Goal: Task Accomplishment & Management: Manage account settings

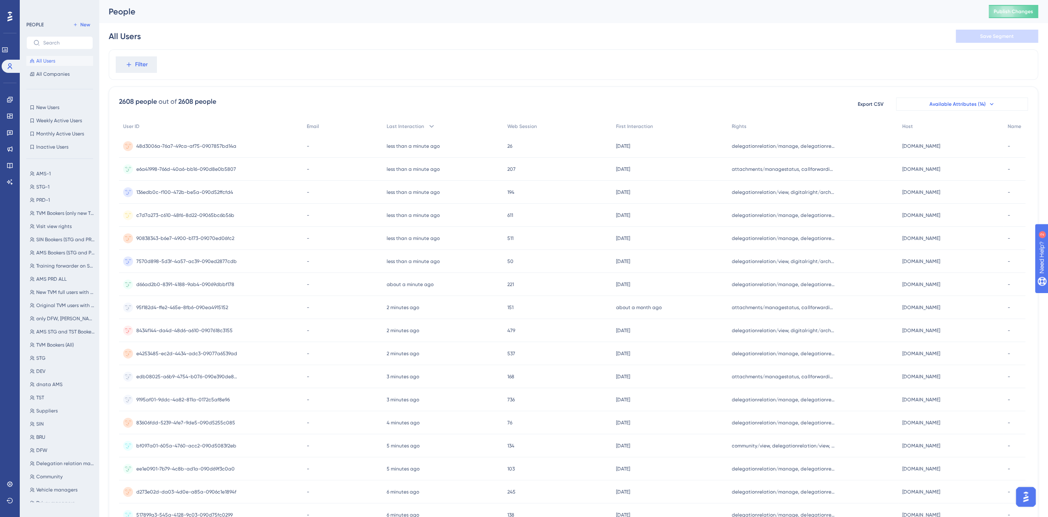
click at [989, 104] on icon at bounding box center [990, 104] width 3 height 2
click at [993, 104] on icon at bounding box center [991, 104] width 7 height 7
click at [990, 104] on icon at bounding box center [991, 104] width 7 height 7
click at [989, 104] on icon at bounding box center [990, 104] width 3 height 2
click at [950, 106] on span "Available Attributes (14)" at bounding box center [957, 104] width 56 height 7
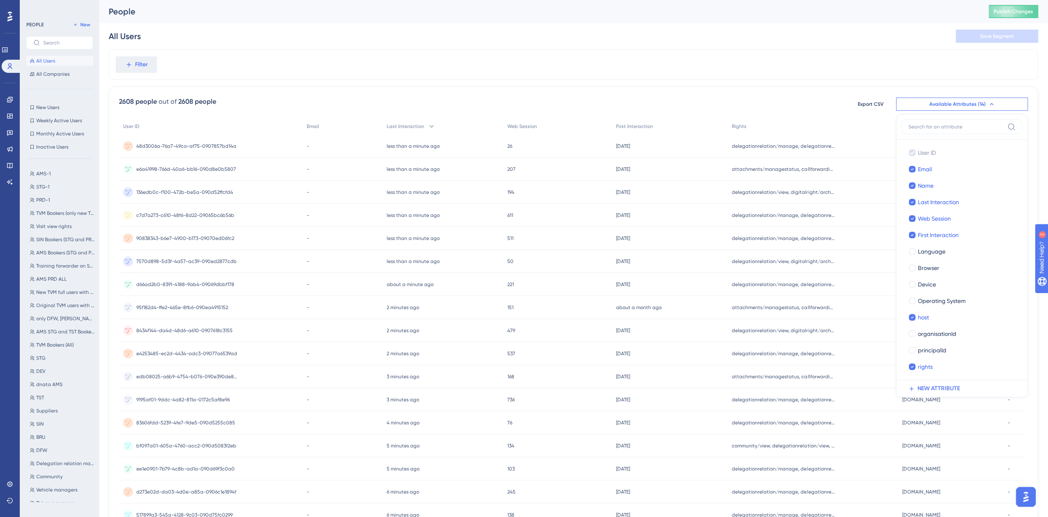
click at [903, 87] on div "2608 people out of 2608 people Export CSV Available Attributes (14) User ID Use…" at bounding box center [573, 359] width 929 height 546
click at [980, 105] on span "Available Attributes (14)" at bounding box center [957, 104] width 56 height 7
click at [913, 251] on div at bounding box center [911, 251] width 7 height 7
checkbox input "true"
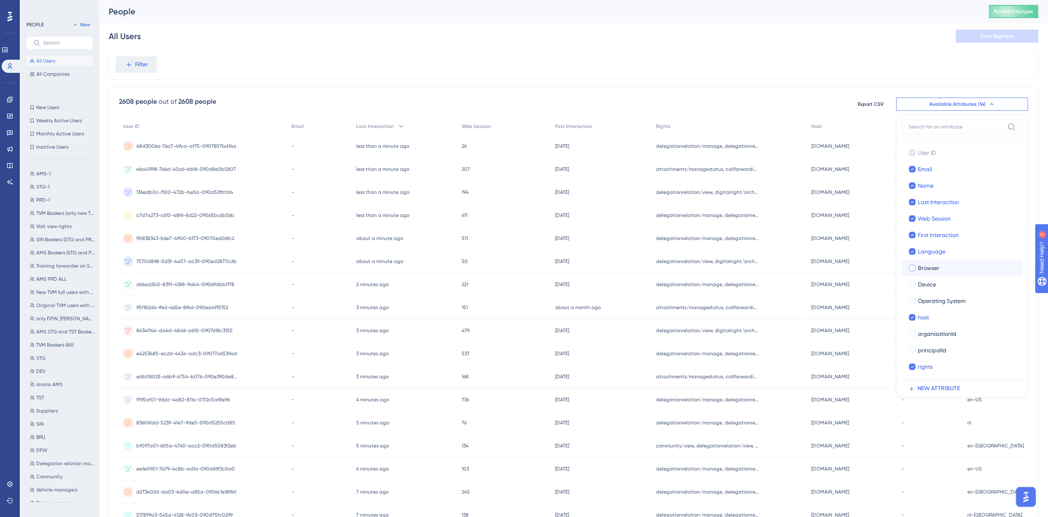
click at [911, 268] on div at bounding box center [911, 268] width 7 height 7
checkbox input "true"
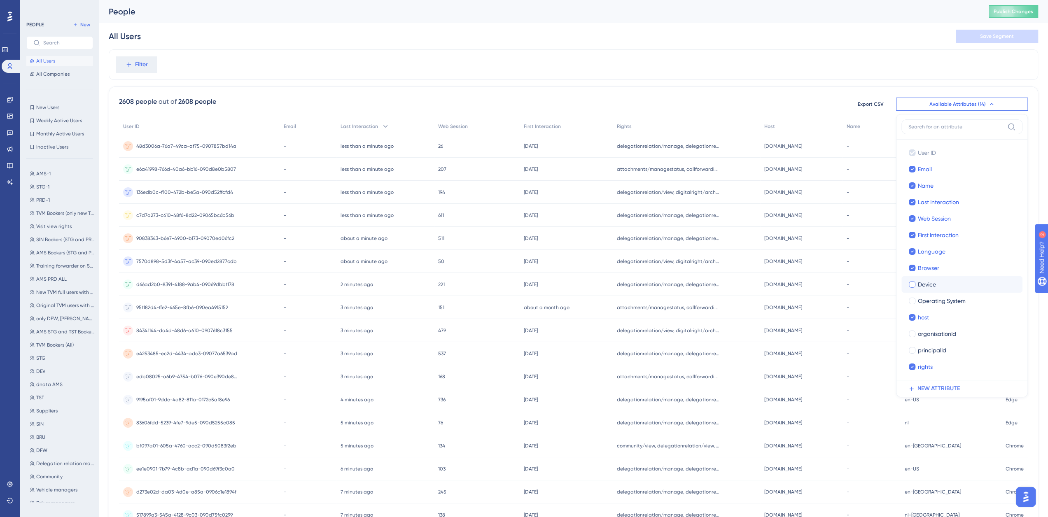
click at [912, 285] on div at bounding box center [911, 284] width 7 height 7
checkbox input "true"
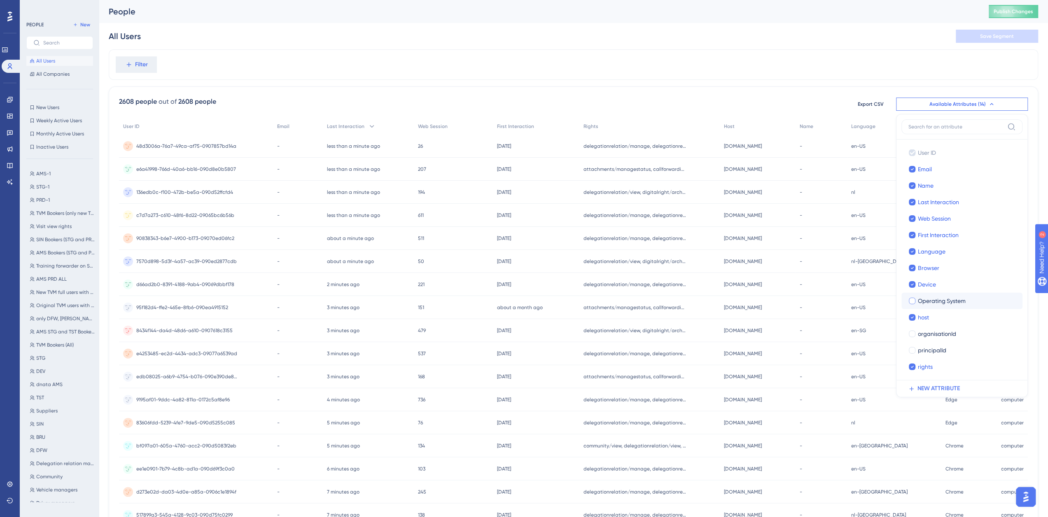
click at [913, 301] on div at bounding box center [911, 301] width 7 height 7
checkbox input "true"
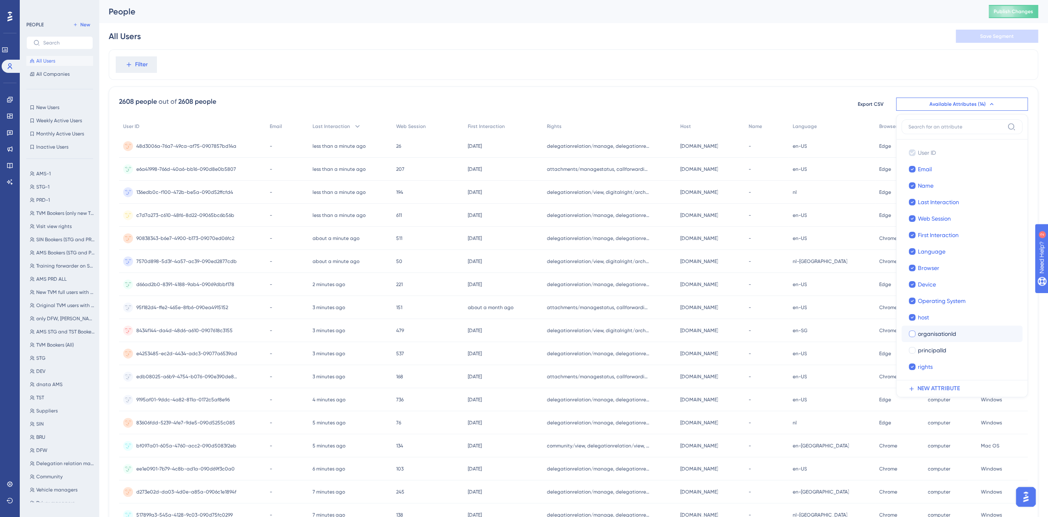
click at [911, 335] on div at bounding box center [911, 334] width 7 height 7
checkbox input "true"
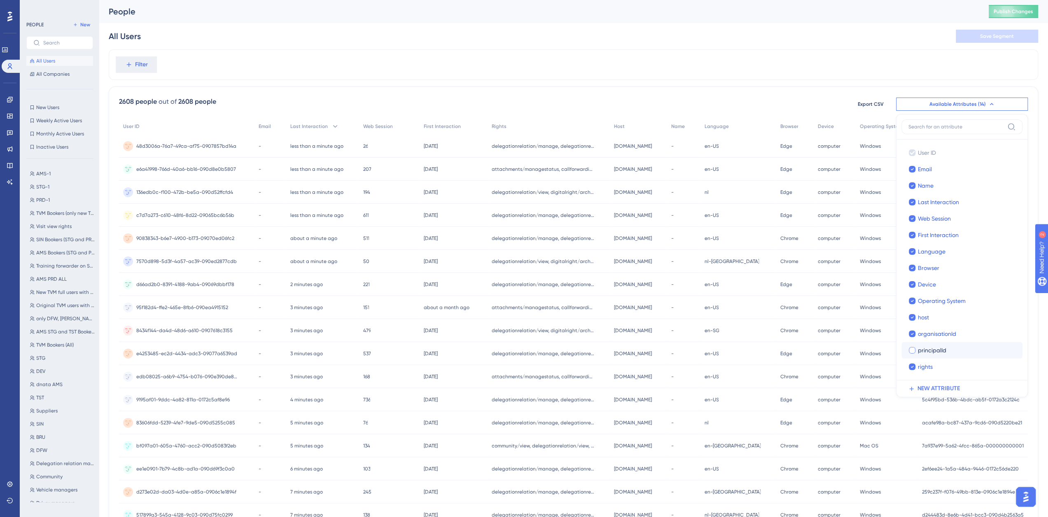
click at [912, 352] on div at bounding box center [911, 350] width 7 height 7
checkbox input "true"
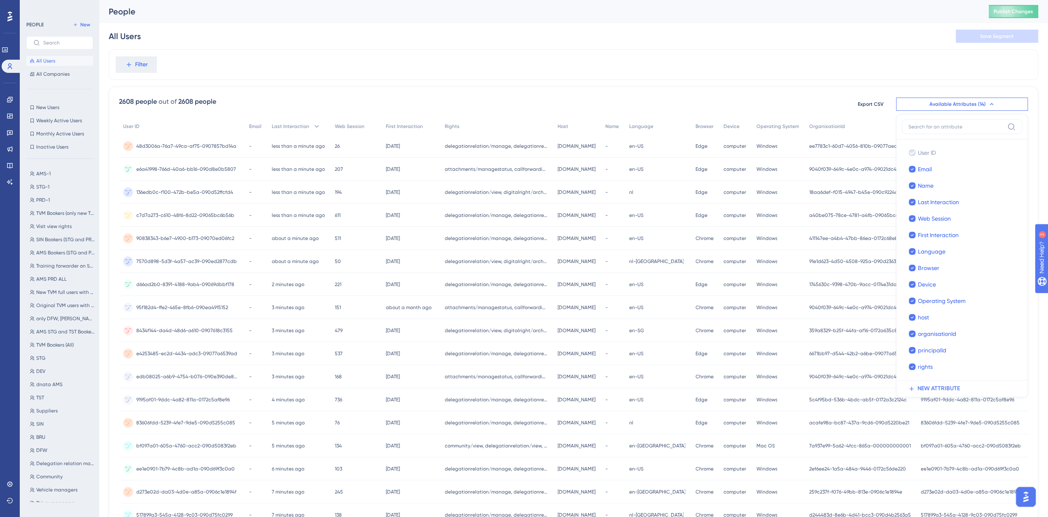
click at [910, 82] on div "Filter 2608 people out of 2608 people Export CSV Available Attributes (14) User…" at bounding box center [573, 340] width 929 height 583
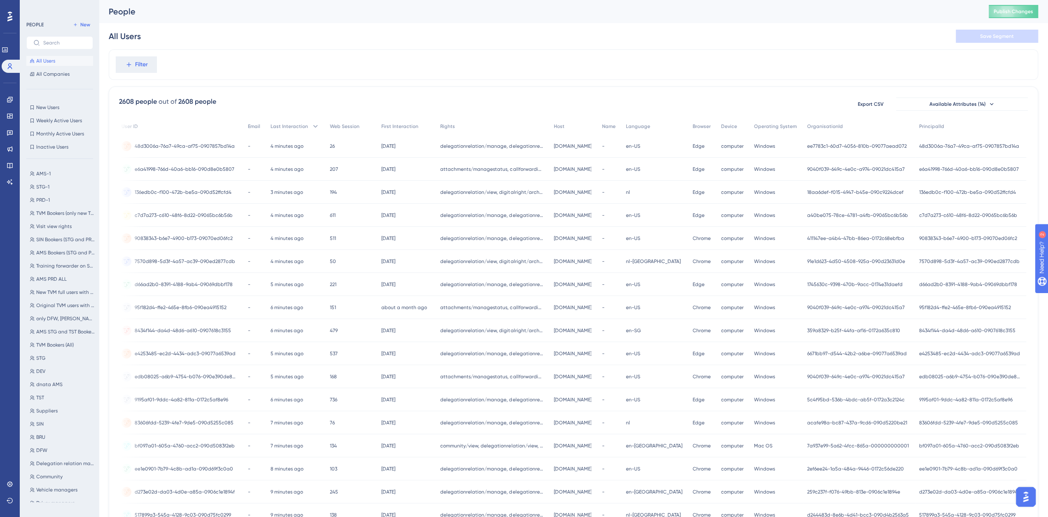
click at [586, 82] on div "Filter 2608 people out of 2608 people Export CSV Available Attributes (14) User…" at bounding box center [573, 340] width 929 height 583
click at [12, 66] on icon at bounding box center [10, 66] width 7 height 7
click at [8, 50] on icon at bounding box center [5, 50] width 7 height 7
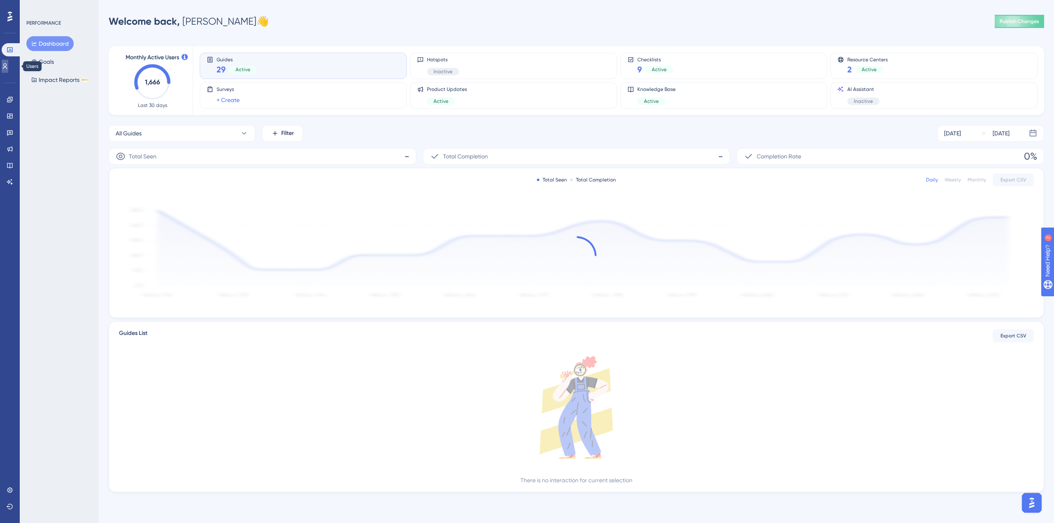
click at [8, 65] on icon at bounding box center [5, 66] width 7 height 7
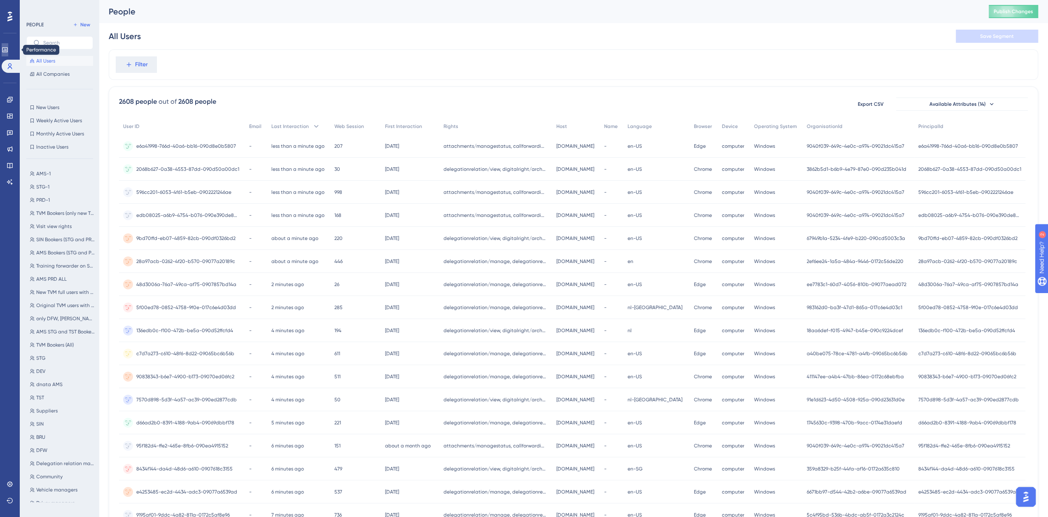
click at [7, 51] on icon at bounding box center [4, 49] width 5 height 5
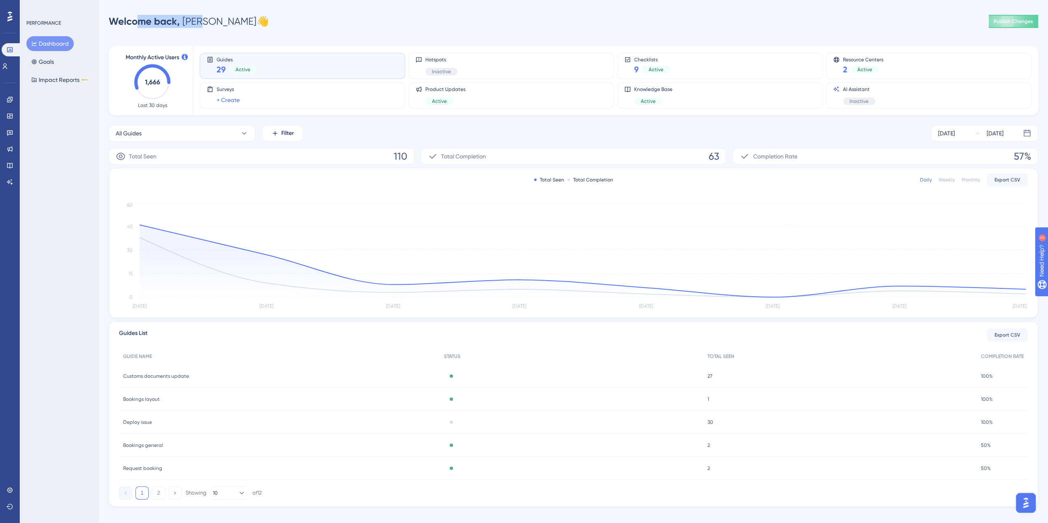
drag, startPoint x: 141, startPoint y: 22, endPoint x: 203, endPoint y: 21, distance: 62.6
click at [203, 21] on div "Welcome back, Steven 👋" at bounding box center [189, 21] width 160 height 13
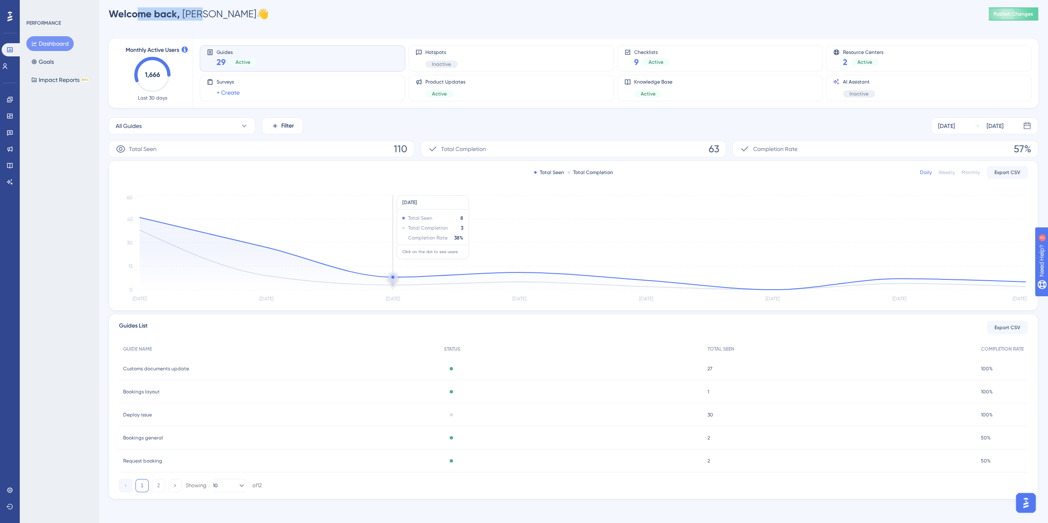
scroll to position [10, 0]
click at [52, 61] on button "Goals" at bounding box center [42, 61] width 33 height 15
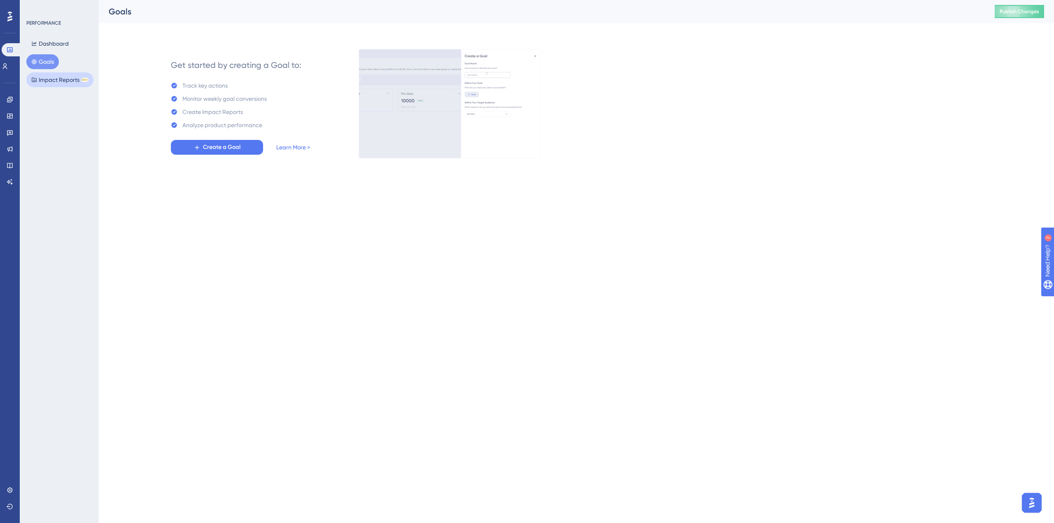
click at [56, 81] on button "Impact Reports BETA" at bounding box center [59, 79] width 67 height 15
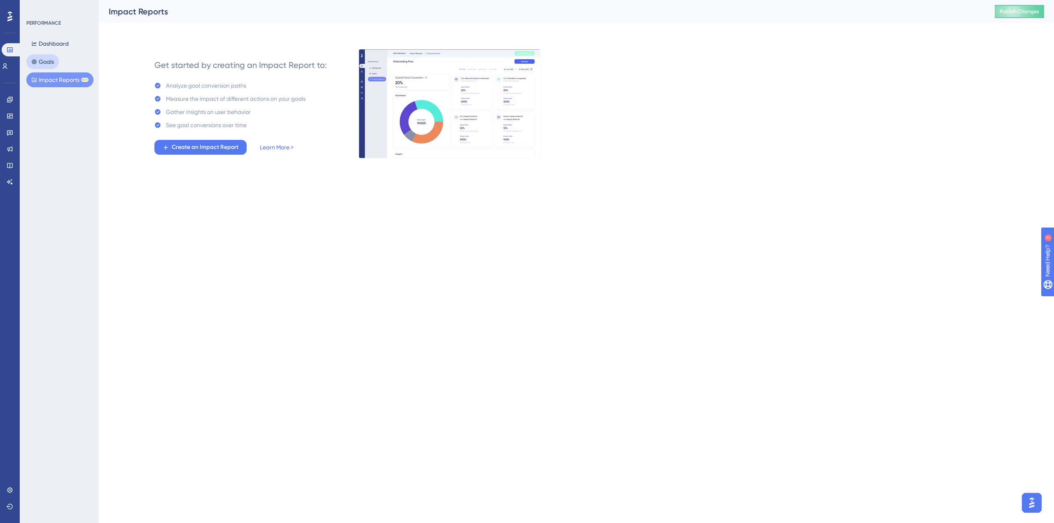
click at [42, 65] on button "Goals" at bounding box center [42, 61] width 33 height 15
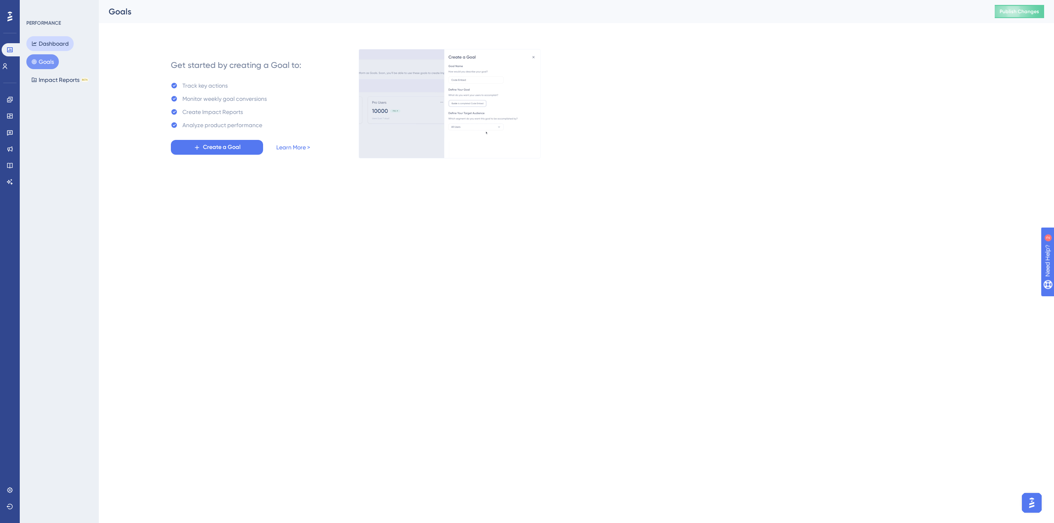
click at [53, 42] on button "Dashboard" at bounding box center [49, 43] width 47 height 15
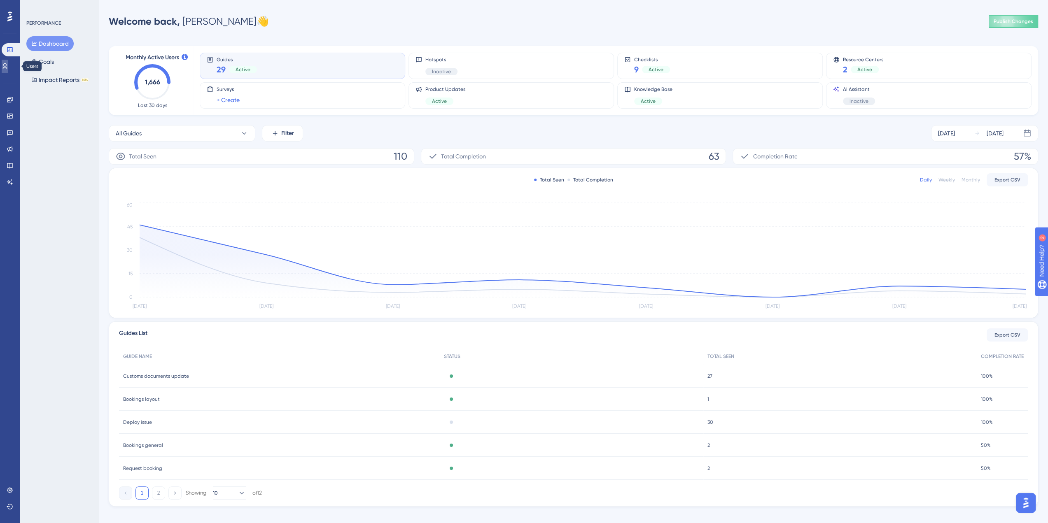
drag, startPoint x: 9, startPoint y: 67, endPoint x: 21, endPoint y: 72, distance: 12.0
click at [7, 67] on icon at bounding box center [5, 66] width 5 height 6
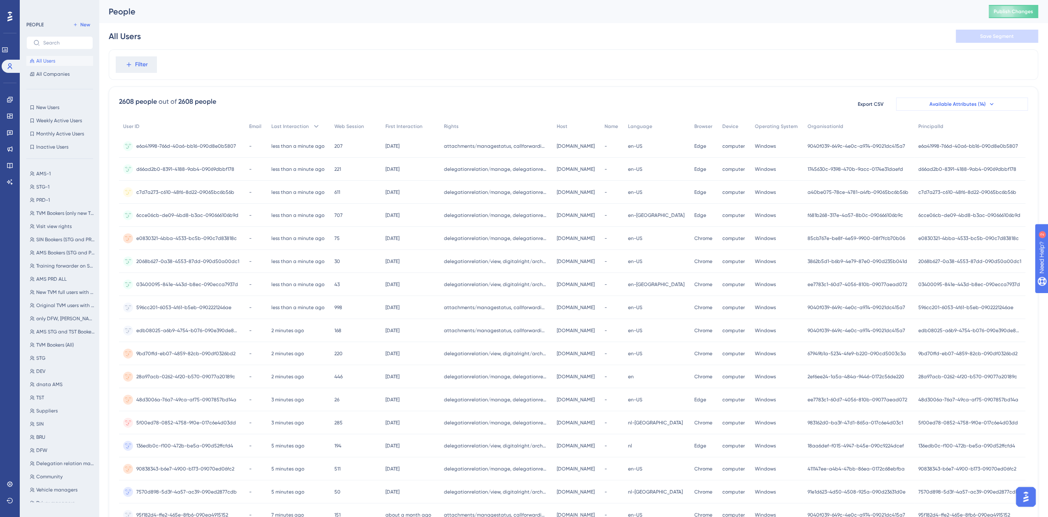
click at [950, 102] on span "Available Attributes (14)" at bounding box center [957, 104] width 56 height 7
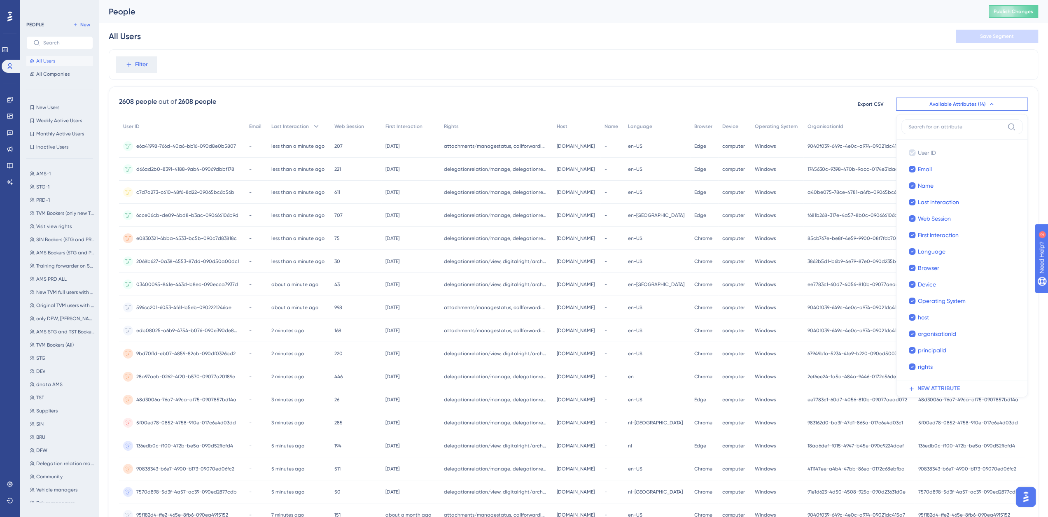
click at [523, 92] on div "2608 people out of 2608 people Export CSV Available Attributes (14) User ID Use…" at bounding box center [573, 359] width 929 height 546
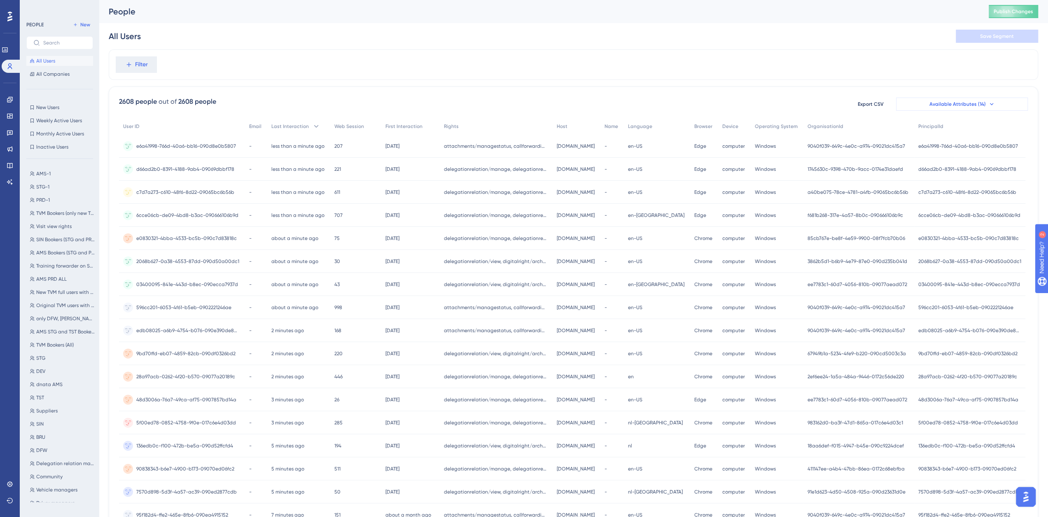
click at [951, 104] on span "Available Attributes (14)" at bounding box center [957, 104] width 56 height 7
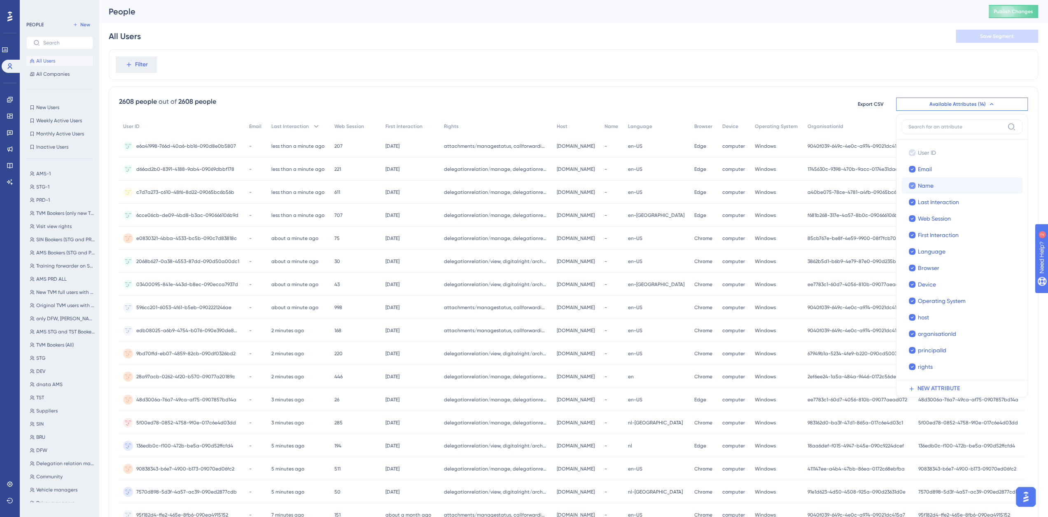
click at [908, 186] on div at bounding box center [911, 185] width 7 height 7
checkbox input "false"
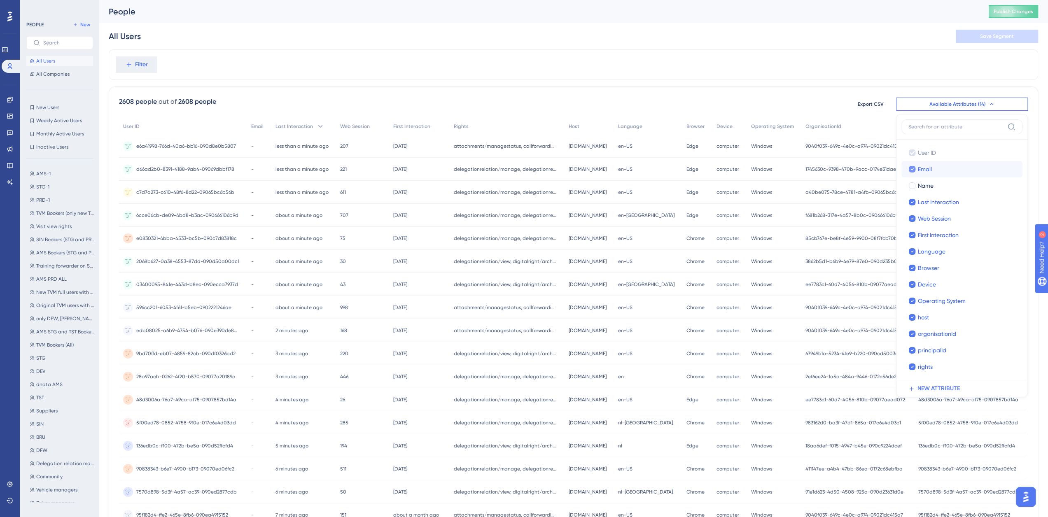
click at [911, 167] on icon at bounding box center [911, 169] width 3 height 6
checkbox input "false"
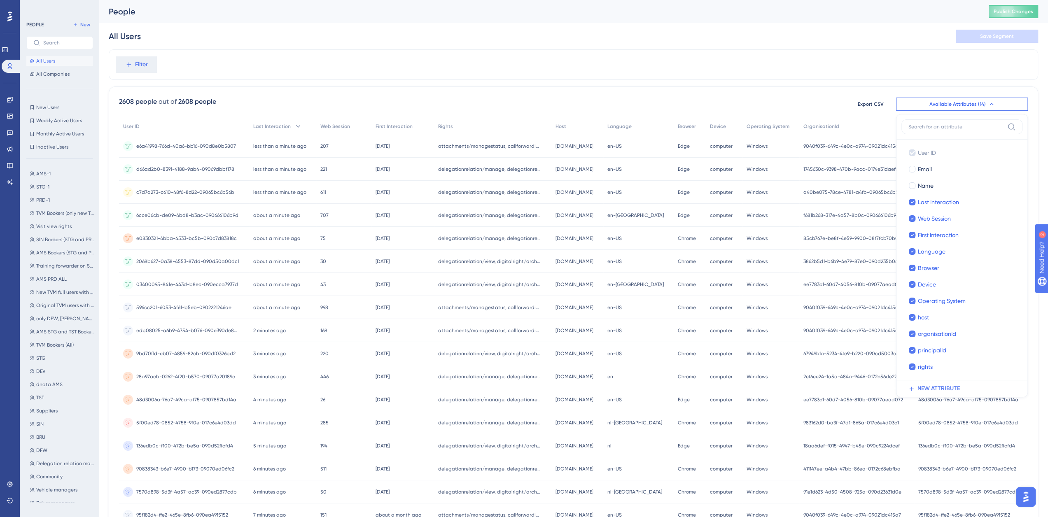
click at [799, 79] on div "Filter" at bounding box center [573, 64] width 929 height 30
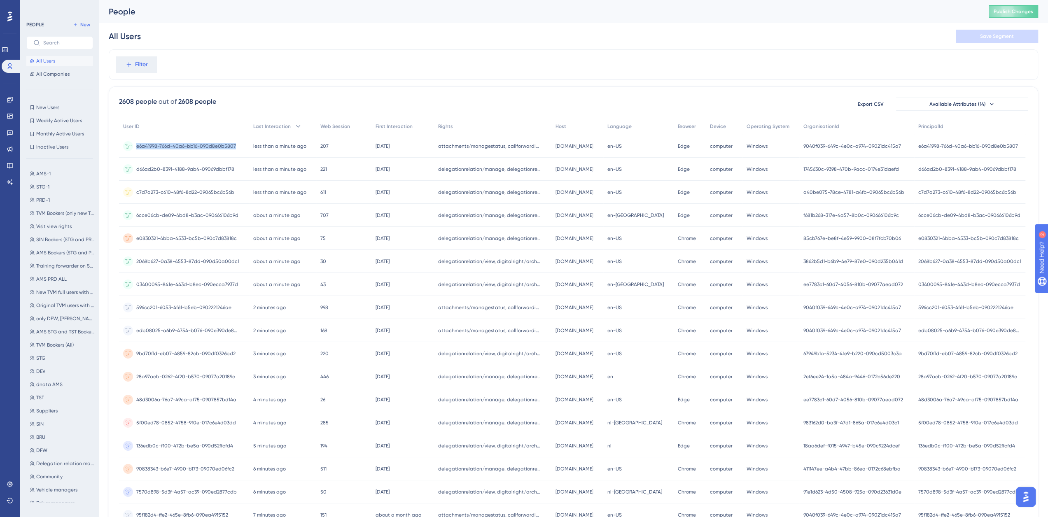
drag, startPoint x: 135, startPoint y: 145, endPoint x: 233, endPoint y: 149, distance: 98.4
click at [233, 149] on div "e6a41998-766d-40a6-bb16-090d8e0b5807 e6a41998-766d-40a6-bb16-090d8e0b5807" at bounding box center [184, 146] width 130 height 23
copy span "e6a41998-766d-40a6-bb16-090d8e0b5807"
drag, startPoint x: 804, startPoint y: 144, endPoint x: 864, endPoint y: 147, distance: 59.3
click at [864, 147] on span "9040f039-649c-4e0c-a974-09021dc415a7" at bounding box center [852, 146] width 98 height 7
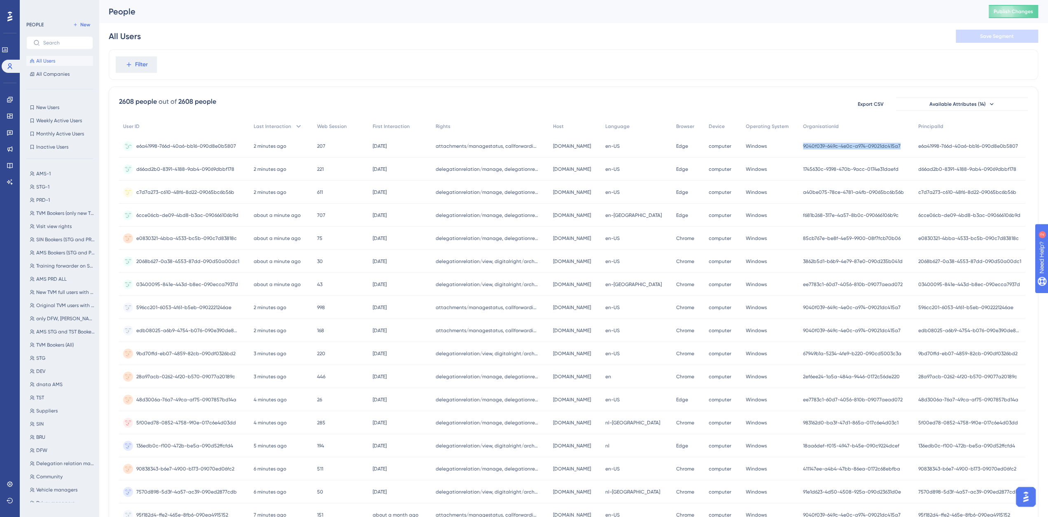
drag, startPoint x: 802, startPoint y: 145, endPoint x: 900, endPoint y: 148, distance: 97.6
click at [900, 148] on div "9040f039-649c-4e0c-a974-09021dc415a7 9040f039-649c-4e0c-a974-09021dc415a7" at bounding box center [855, 146] width 115 height 23
copy span "9040f039-649c-4e0c-a974-09021dc415a7"
click at [922, 147] on span "e6a41998-766d-40a6-bb16-090d8e0b5807" at bounding box center [968, 146] width 100 height 7
drag, startPoint x: 803, startPoint y: 147, endPoint x: 905, endPoint y: 149, distance: 102.1
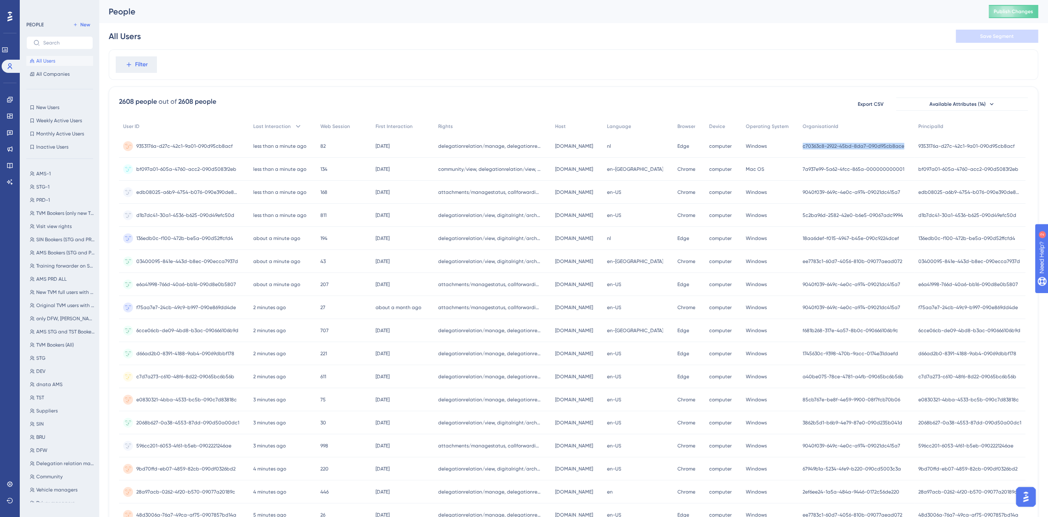
click at [907, 150] on div "c70363c8-2922-45bd-8da7-090d95cb8ace c70363c8-2922-45bd-8da7-090d95cb8ace" at bounding box center [856, 146] width 116 height 23
copy span "c70363c8-2922-45bd-8da7-090d95cb8ace"
drag, startPoint x: 919, startPoint y: 145, endPoint x: 1013, endPoint y: 149, distance: 94.3
click at [1013, 149] on div "9353176a-d27c-42c1-9a01-090d95cb8acf 9353176a-d27c-42c1-9a01-090d95cb8acf" at bounding box center [969, 146] width 111 height 23
copy span "9353176a-d27c-42c1-9a01-090d95cb8acf"
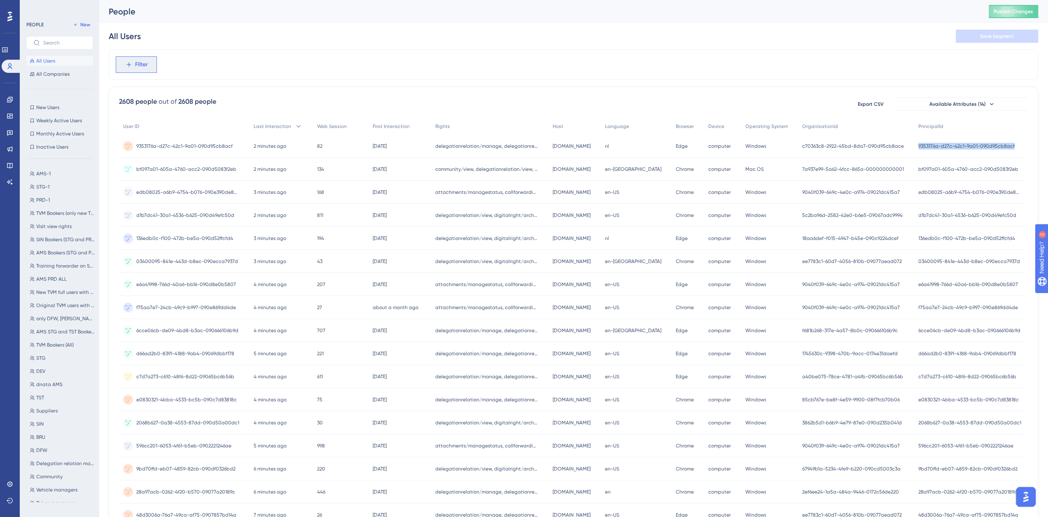
click at [142, 65] on span "Filter" at bounding box center [141, 65] width 13 height 10
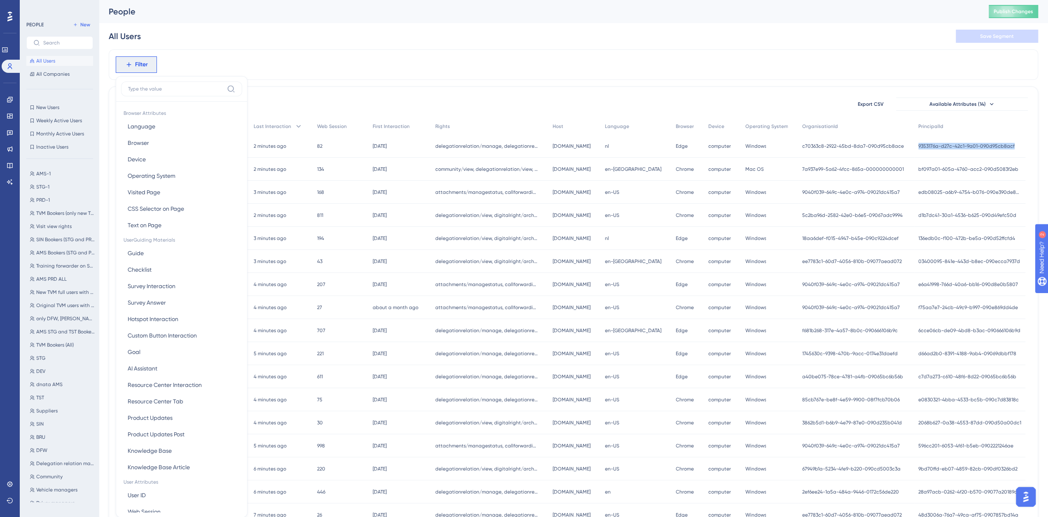
scroll to position [38, 0]
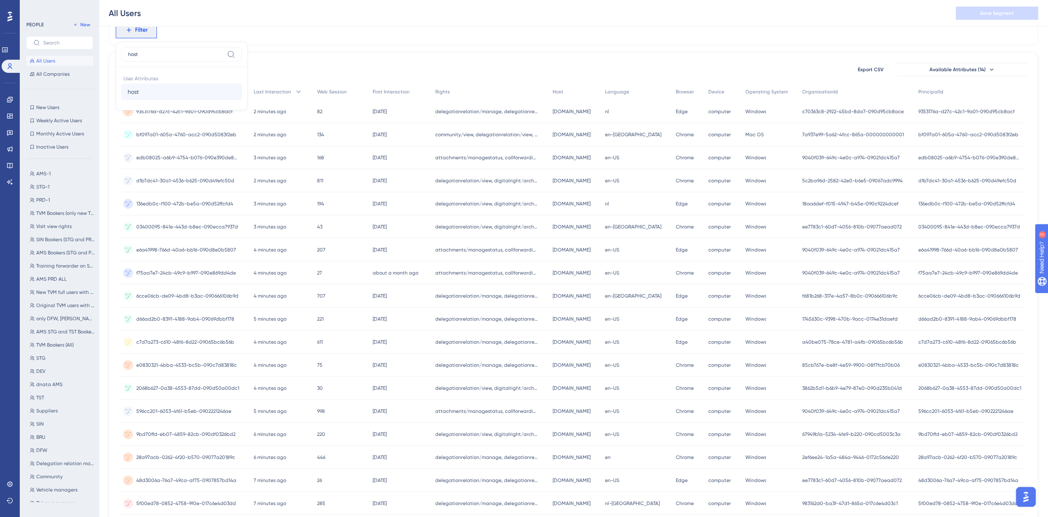
type input "host"
click at [140, 92] on button "host host" at bounding box center [181, 92] width 121 height 16
click at [145, 68] on input "text" at bounding box center [170, 69] width 77 height 6
type input "ath.nallian.io"
click at [209, 180] on span "Done" at bounding box center [206, 180] width 14 height 10
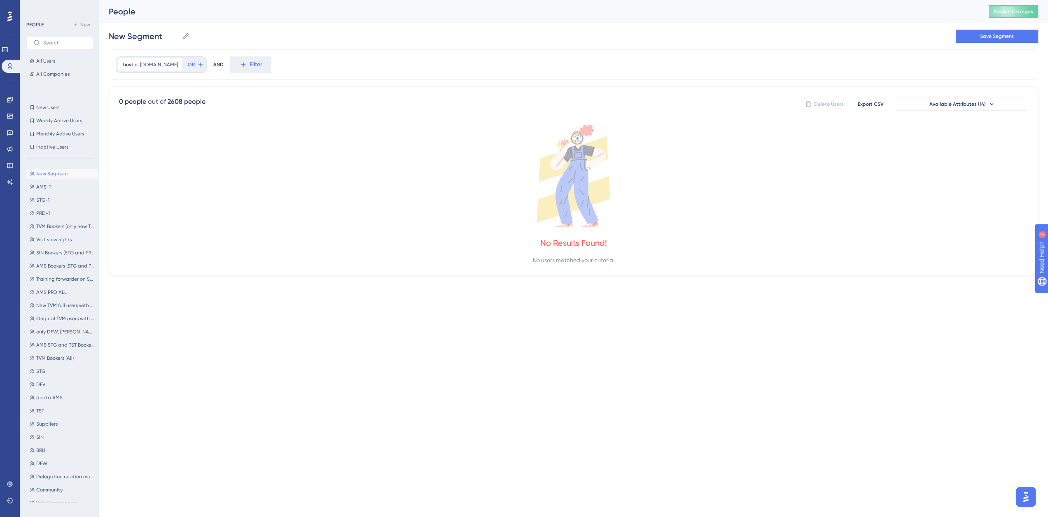
scroll to position [0, 0]
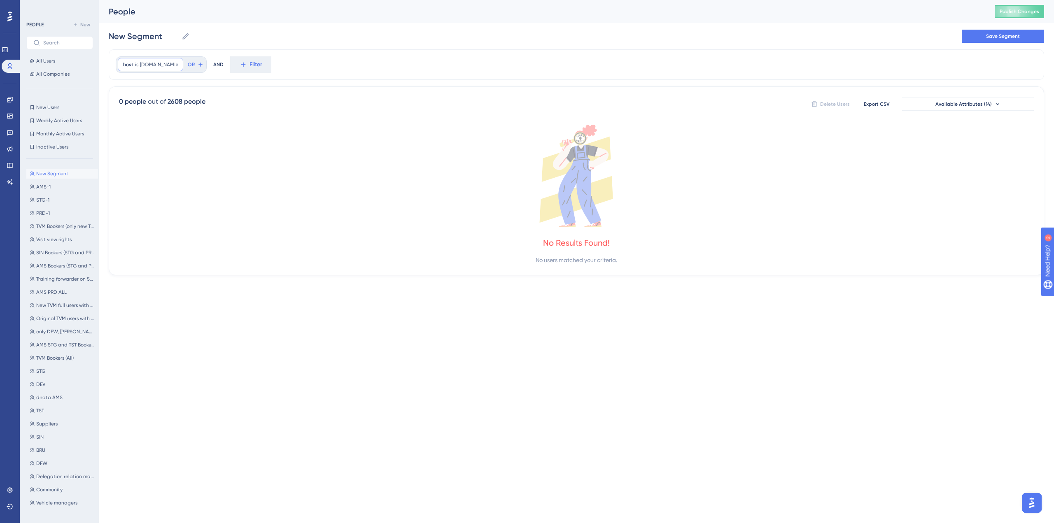
click at [154, 68] on div "host is ath.nallian.io ath.nallian.io Remove" at bounding box center [150, 64] width 65 height 13
click at [138, 101] on input "ath.nallian.io" at bounding box center [170, 104] width 77 height 6
type input "aia.nallian.io"
click at [208, 212] on span "Done" at bounding box center [206, 214] width 14 height 10
click at [145, 65] on span "aia.nallian.io" at bounding box center [159, 64] width 38 height 7
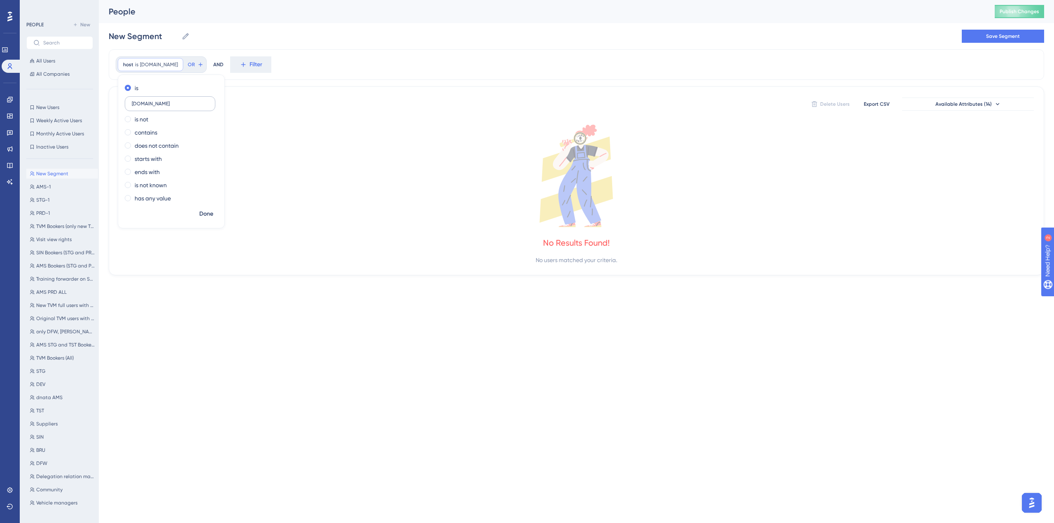
click at [135, 105] on input "aia.nallian.io" at bounding box center [170, 104] width 77 height 6
type input "lgg-stg.nallian.io"
click at [207, 215] on span "Done" at bounding box center [206, 214] width 14 height 10
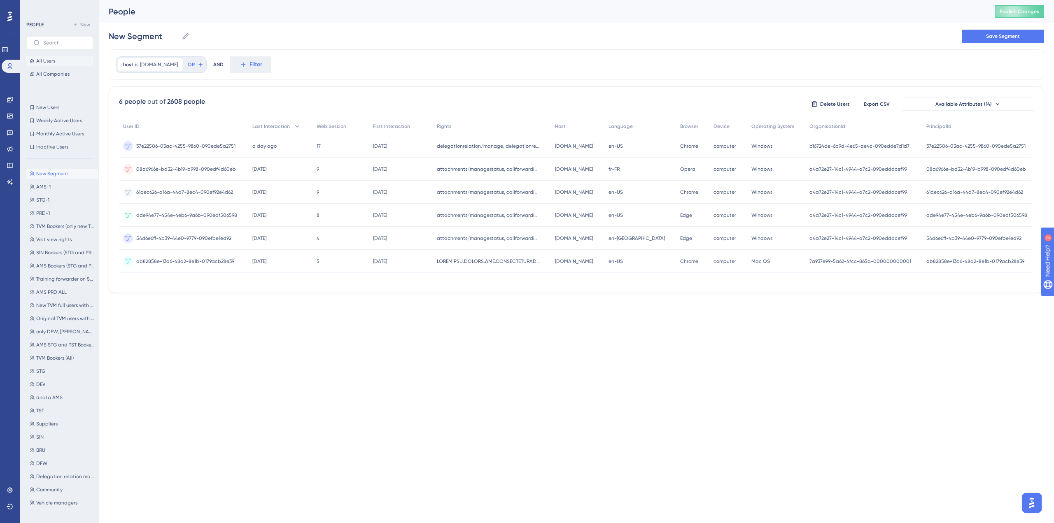
click at [63, 65] on button "All Users" at bounding box center [59, 61] width 67 height 10
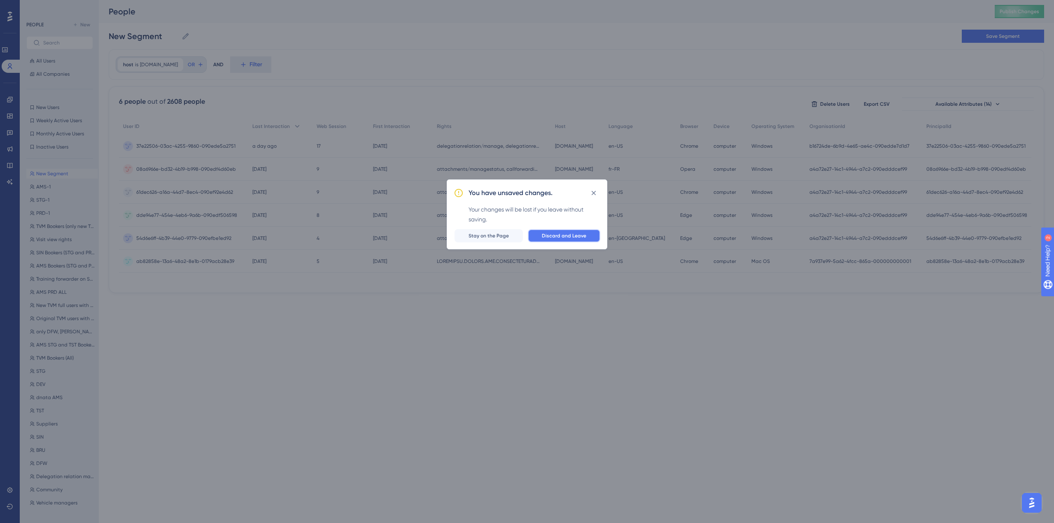
click at [559, 238] on span "Discard and Leave" at bounding box center [564, 236] width 44 height 7
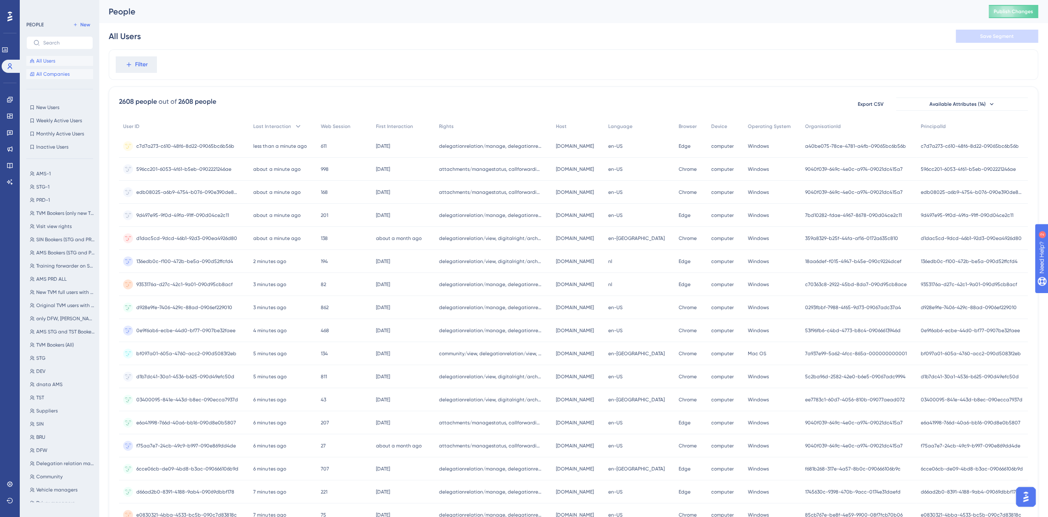
click at [49, 77] on span "All Companies" at bounding box center [52, 74] width 33 height 7
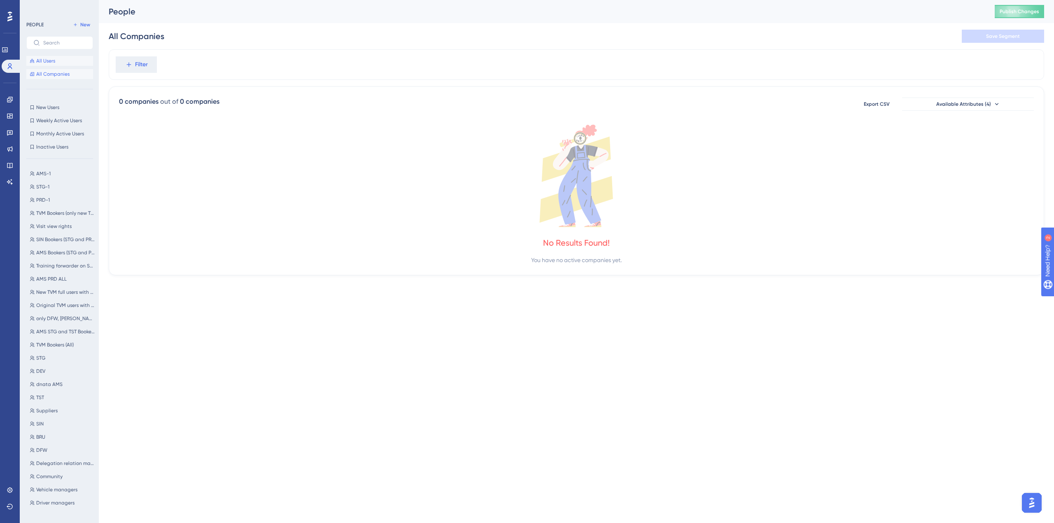
click at [49, 61] on span "All Users" at bounding box center [45, 61] width 19 height 7
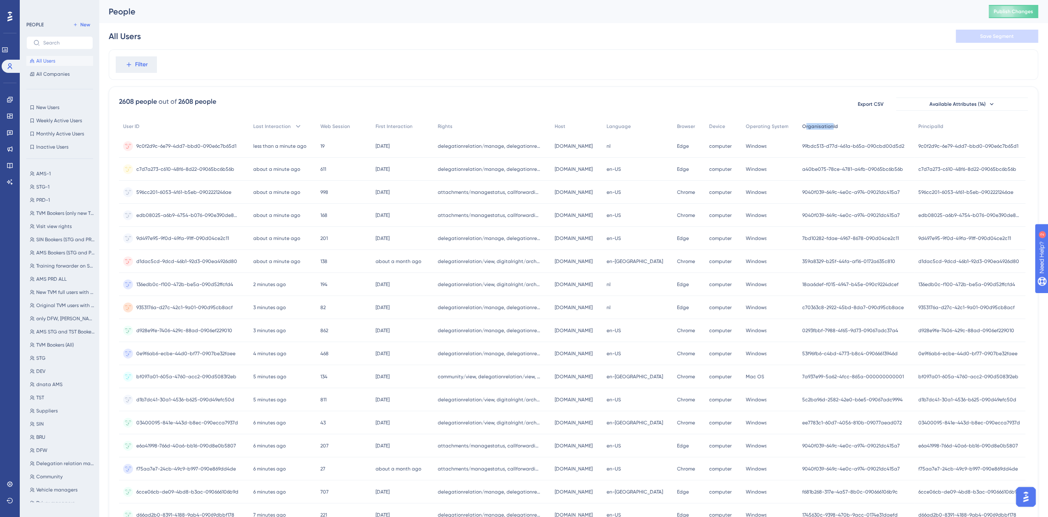
drag, startPoint x: 805, startPoint y: 126, endPoint x: 830, endPoint y: 127, distance: 24.7
click at [830, 127] on span "OrganisationId" at bounding box center [820, 126] width 36 height 7
click at [52, 73] on span "All Companies" at bounding box center [52, 74] width 33 height 7
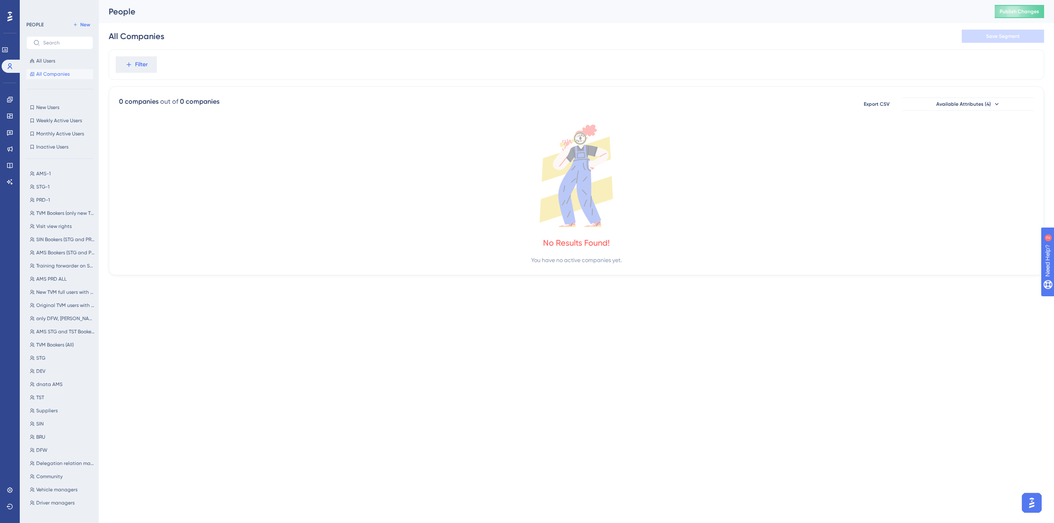
click at [52, 112] on div "New Users New Users Weekly Active Users Weekly Active Users Monthly Active User…" at bounding box center [59, 126] width 67 height 49
click at [55, 107] on span "New Users" at bounding box center [47, 107] width 23 height 7
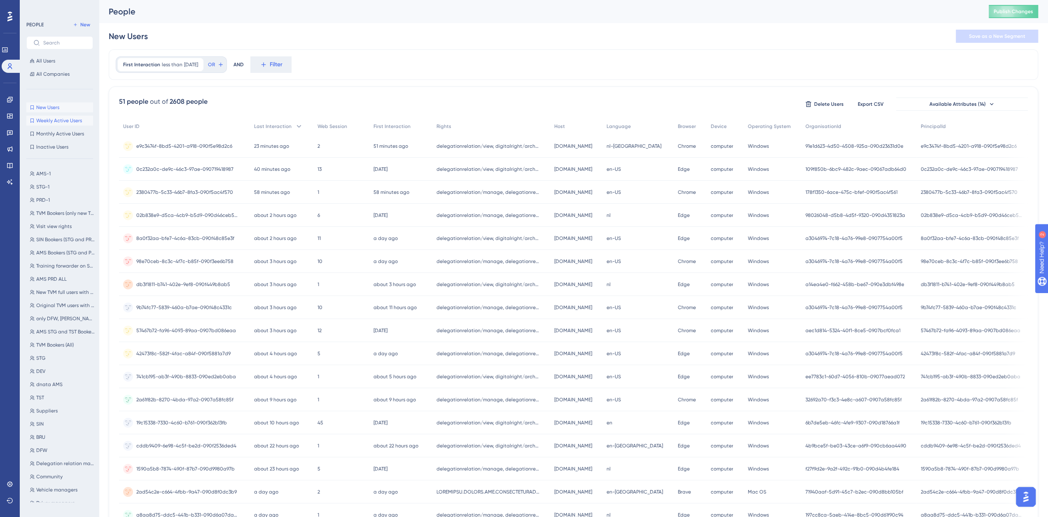
click at [67, 122] on span "Weekly Active Users" at bounding box center [59, 120] width 46 height 7
click at [49, 134] on span "Monthly Active Users" at bounding box center [60, 133] width 48 height 7
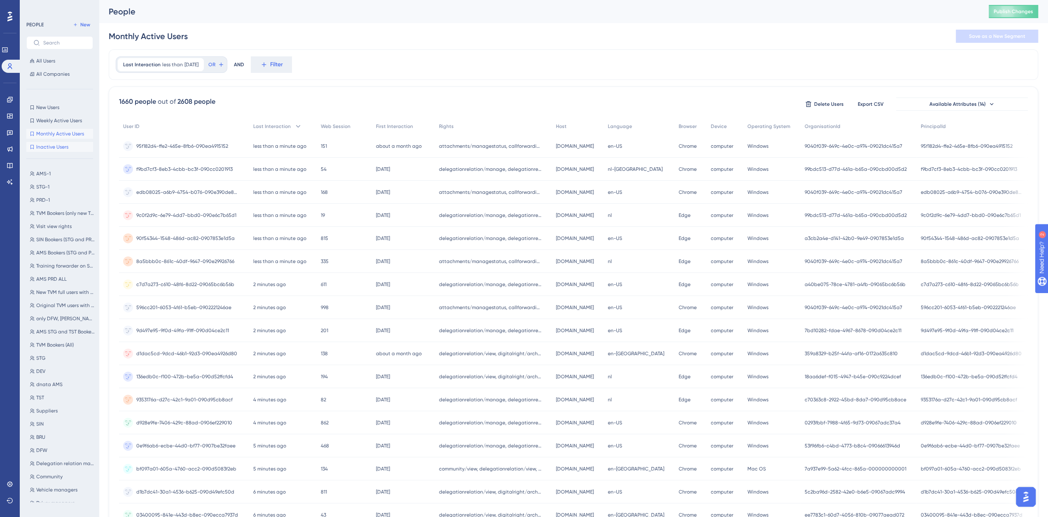
click at [50, 147] on span "Inactive Users" at bounding box center [52, 147] width 32 height 7
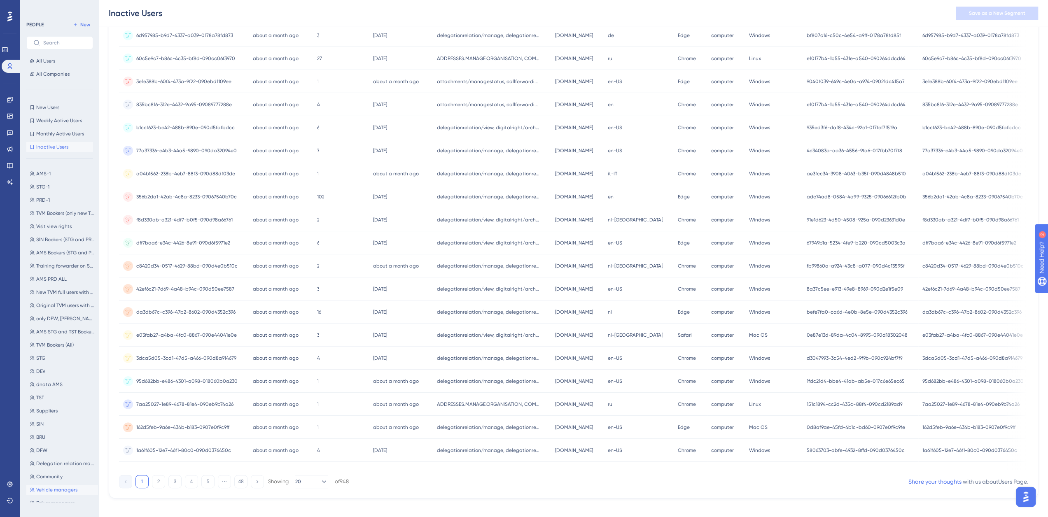
click at [49, 489] on span "Vehicle managers" at bounding box center [56, 490] width 41 height 7
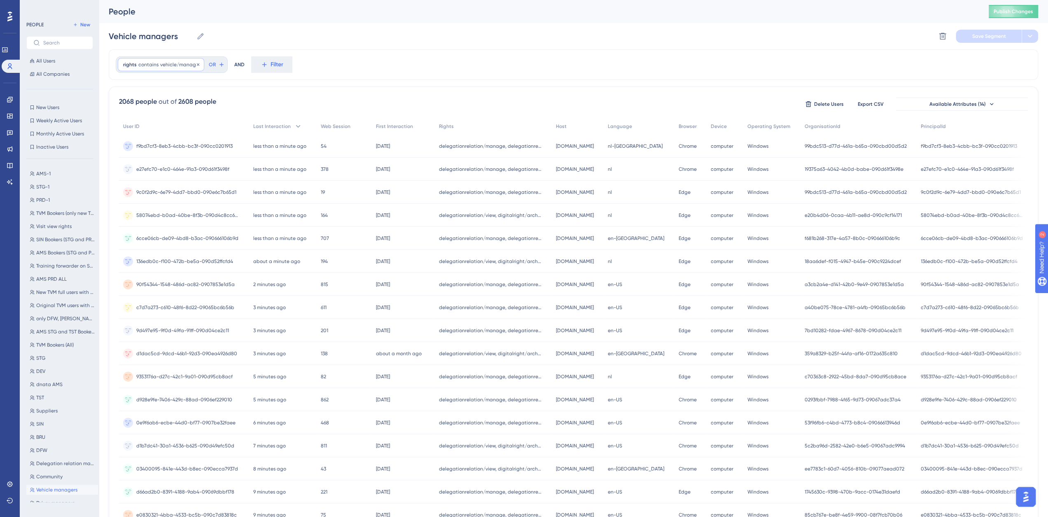
click at [162, 64] on span "vehicle/manage" at bounding box center [179, 64] width 39 height 7
click at [273, 105] on div "2068 people out of 2608 people Delete Users Export CSV Available Attributes (14)" at bounding box center [573, 104] width 908 height 15
click at [62, 503] on span "Driver managers" at bounding box center [55, 503] width 38 height 7
click at [42, 345] on span "TVM Bookers (All)" at bounding box center [54, 345] width 37 height 7
click at [69, 214] on span "TVM Bookers (only new TVM)" at bounding box center [65, 213] width 58 height 7
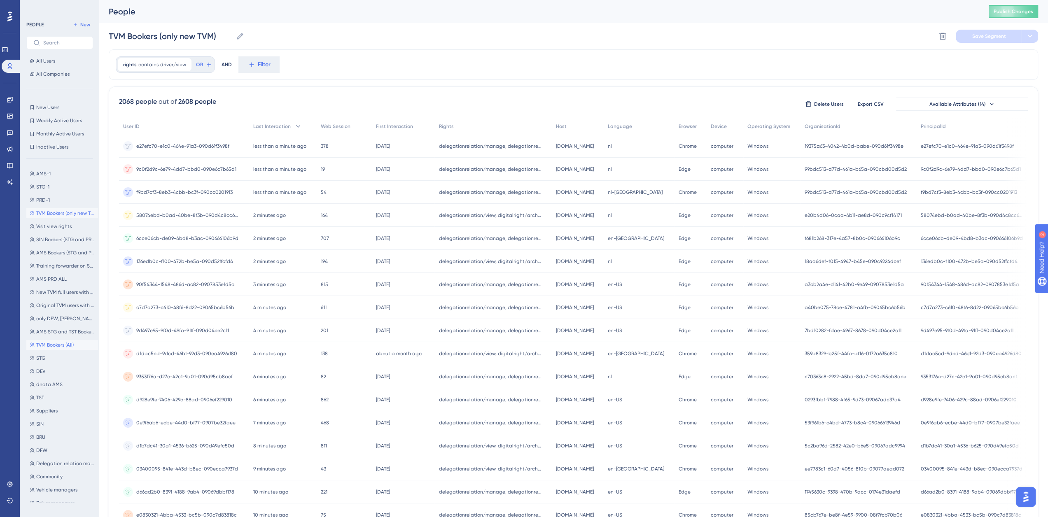
click at [62, 346] on span "TVM Bookers (All)" at bounding box center [54, 345] width 37 height 7
click at [48, 216] on span "TVM Bookers (only new TVM)" at bounding box center [65, 213] width 58 height 7
click at [153, 65] on span "contains" at bounding box center [148, 64] width 20 height 7
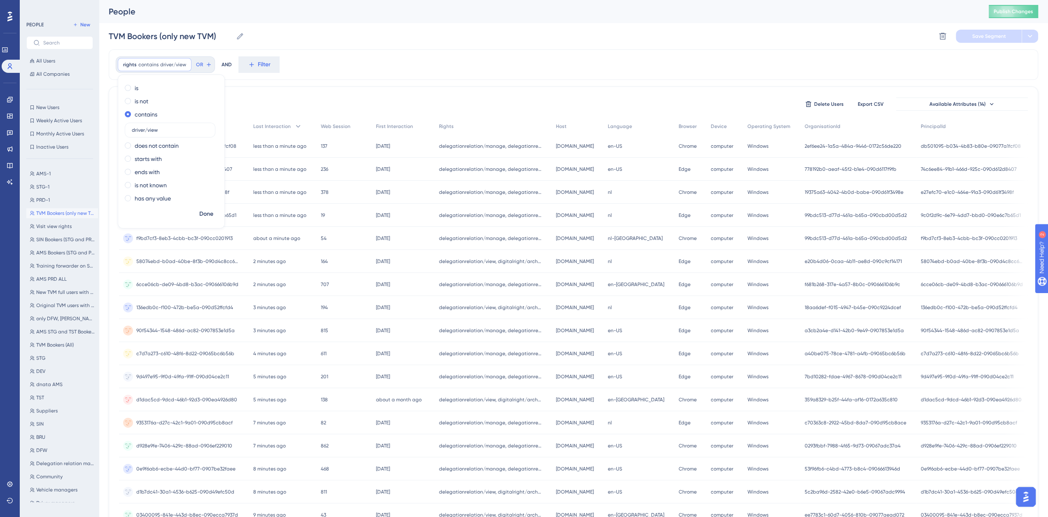
click at [248, 90] on div "2068 people out of 2608 people Delete Users Export CSV Available Attributes (14…" at bounding box center [573, 359] width 929 height 546
click at [173, 65] on span "driver/view" at bounding box center [173, 64] width 26 height 7
click at [240, 91] on div "2068 people out of 2608 people Delete Users Export CSV Available Attributes (14…" at bounding box center [573, 359] width 929 height 546
click at [53, 344] on span "TVM Bookers (All)" at bounding box center [54, 345] width 37 height 7
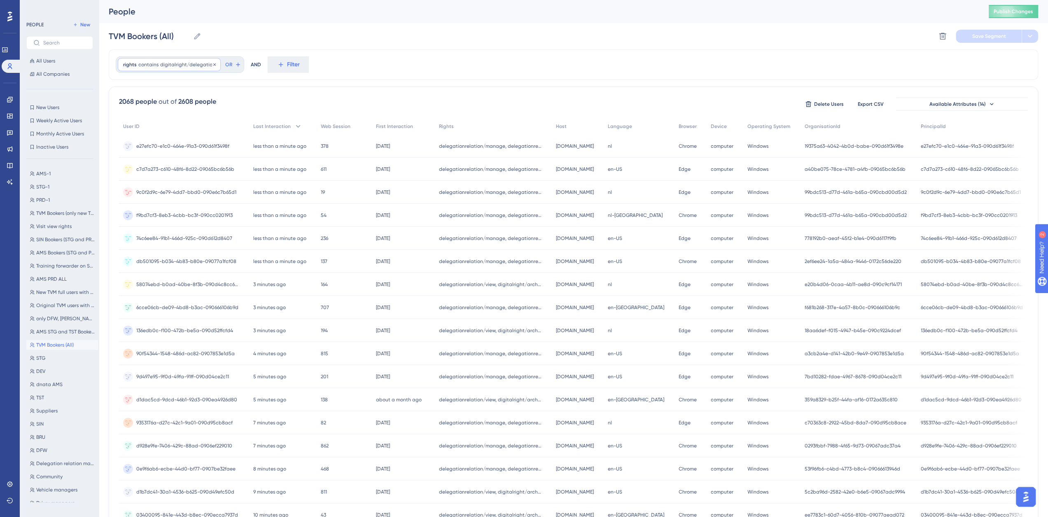
click at [189, 65] on span "digitalright/delegation" at bounding box center [187, 64] width 55 height 7
click at [240, 85] on div "rights contains digitalright/delegation digitalright/delegation Remove is is no…" at bounding box center [573, 340] width 929 height 583
click at [48, 343] on span "TVM Bookers (All)" at bounding box center [54, 345] width 37 height 7
click at [61, 252] on span "AMS Bookers (STG and PRD)" at bounding box center [65, 252] width 58 height 7
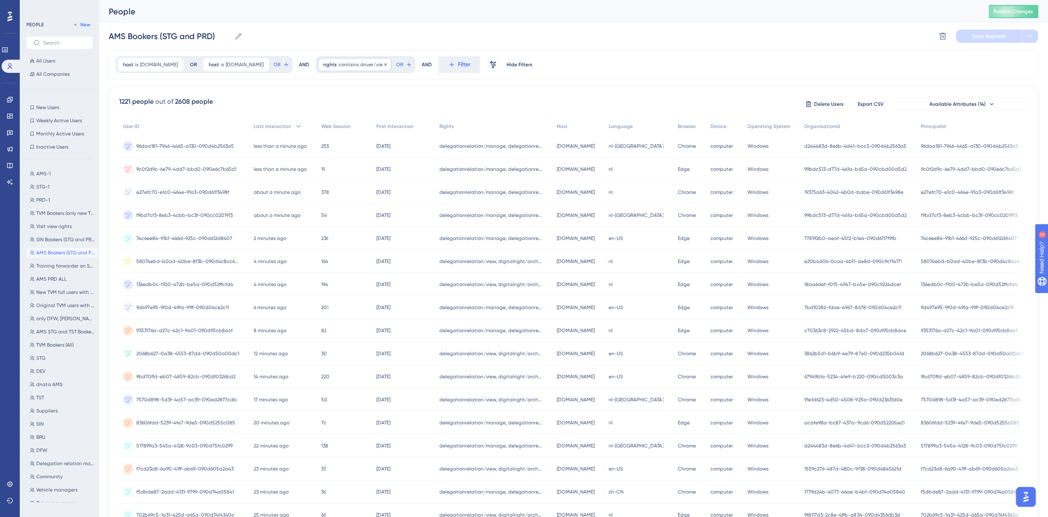
click at [347, 63] on span "contains" at bounding box center [348, 64] width 20 height 7
drag, startPoint x: 363, startPoint y: 132, endPoint x: 289, endPoint y: 130, distance: 74.1
click at [289, 129] on div "host is ams.nallian.io ams.nallian.io Remove OR host is ams-stg.nallian.io ams-…" at bounding box center [573, 340] width 929 height 583
click at [480, 83] on div "host is ams.nallian.io ams.nallian.io Remove OR host is ams-stg.nallian.io ams-…" at bounding box center [573, 340] width 929 height 583
click at [53, 279] on span "AMS PRD ALL" at bounding box center [51, 279] width 30 height 7
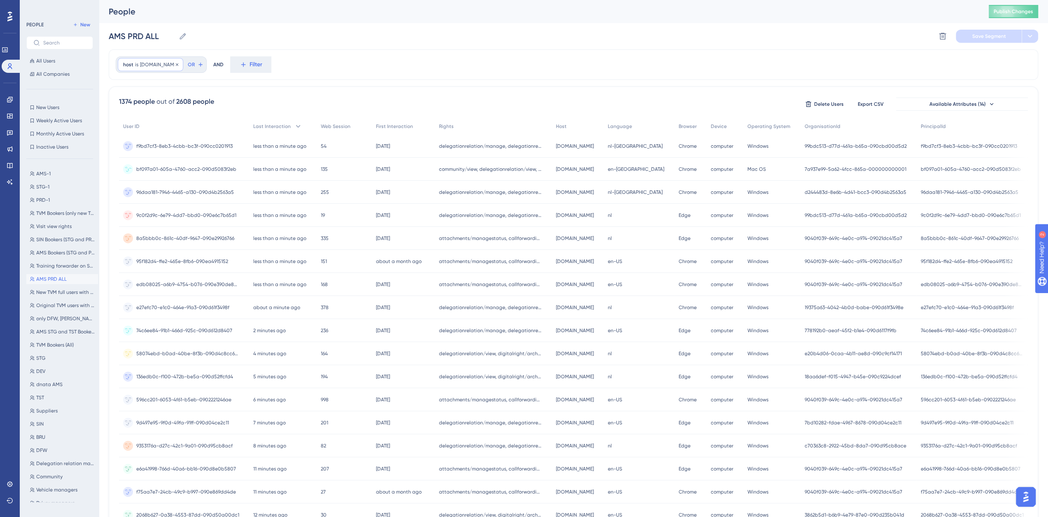
click at [149, 66] on span "ams.nallian.io" at bounding box center [159, 64] width 38 height 7
drag, startPoint x: 110, startPoint y: 37, endPoint x: 158, endPoint y: 35, distance: 47.8
click at [158, 35] on input "AMS PRD ALL" at bounding box center [142, 36] width 67 height 12
click at [142, 67] on span "ams.nallian.io" at bounding box center [159, 64] width 38 height 7
click at [246, 83] on div "host is ams.nallian.io ams.nallian.io Remove is ams.nallian.io is not contains …" at bounding box center [573, 340] width 929 height 583
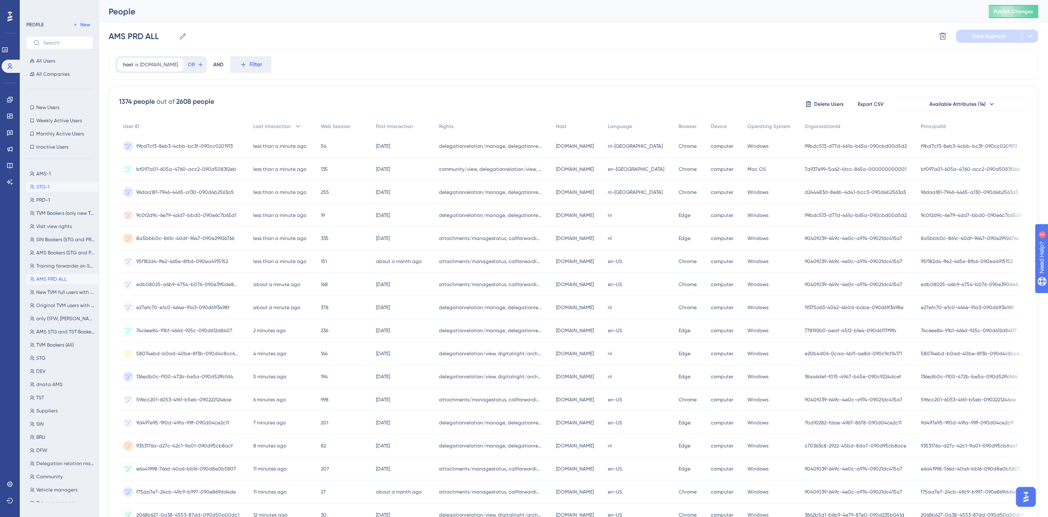
click at [40, 186] on span "STG-1" at bounding box center [42, 187] width 13 height 7
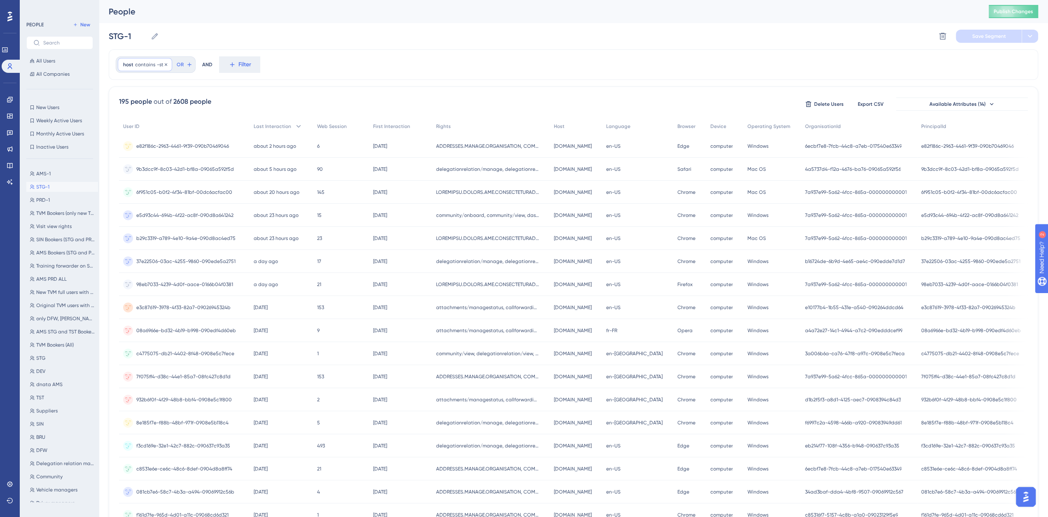
click at [143, 63] on span "contains" at bounding box center [145, 64] width 20 height 7
click at [43, 202] on span "PRD-1" at bounding box center [43, 200] width 14 height 7
type input "PRD-1"
click at [145, 64] on span "contains" at bounding box center [145, 64] width 20 height 7
click at [129, 146] on span at bounding box center [128, 145] width 6 height 6
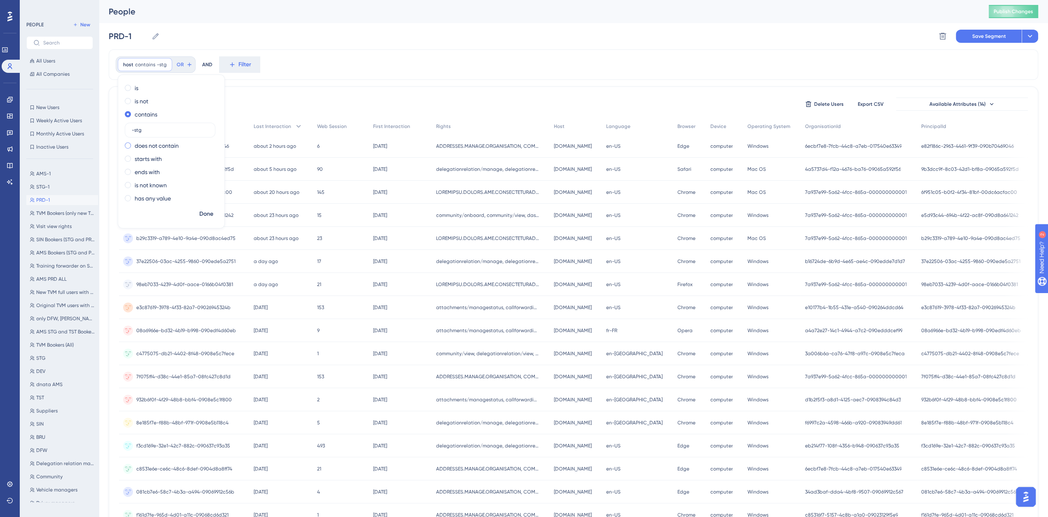
click at [133, 144] on input "radio" at bounding box center [133, 144] width 0 height 0
click at [207, 214] on span "Done" at bounding box center [206, 214] width 14 height 10
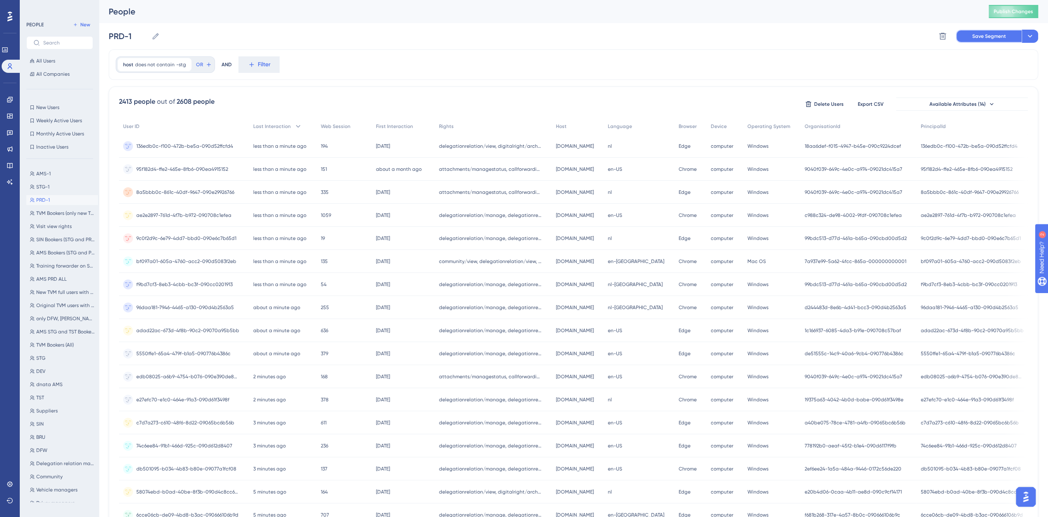
click at [973, 35] on span "Save Segment" at bounding box center [989, 36] width 34 height 7
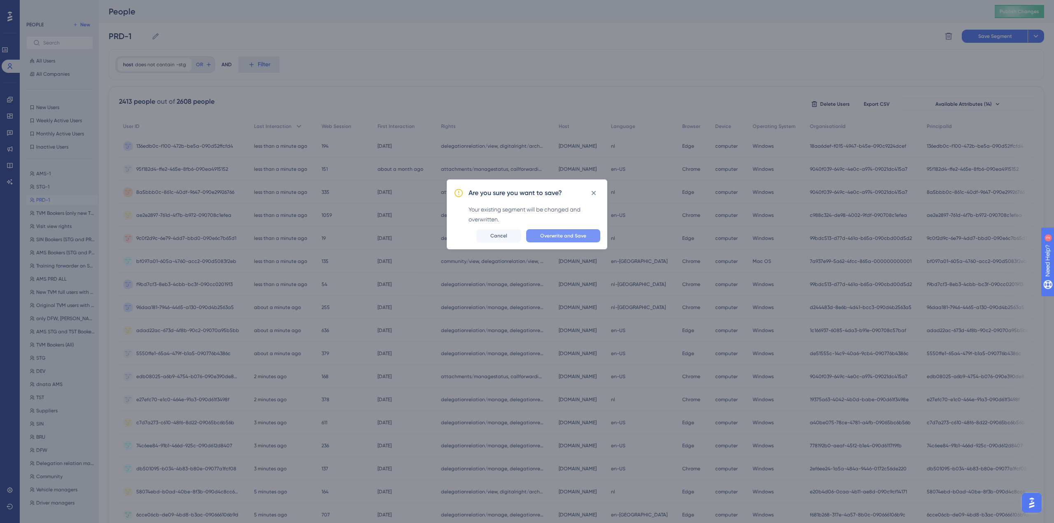
click at [582, 234] on span "Overwrite and Save" at bounding box center [563, 236] width 46 height 7
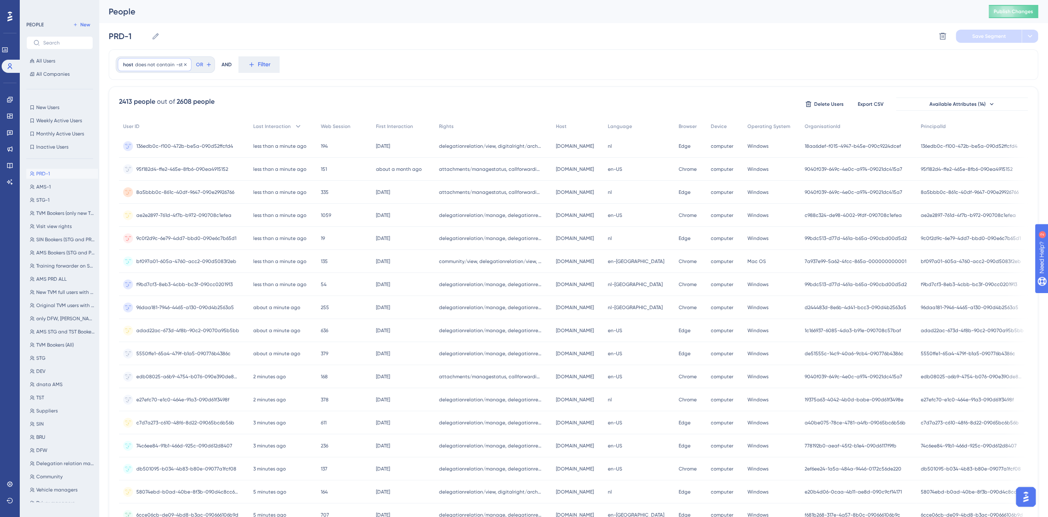
click at [168, 65] on span "does not contain" at bounding box center [155, 64] width 40 height 7
click at [157, 140] on input "-stg" at bounding box center [170, 143] width 77 height 6
type input "-"
click at [207, 213] on span "Done" at bounding box center [206, 214] width 14 height 10
click at [993, 35] on span "Save Segment" at bounding box center [989, 36] width 34 height 7
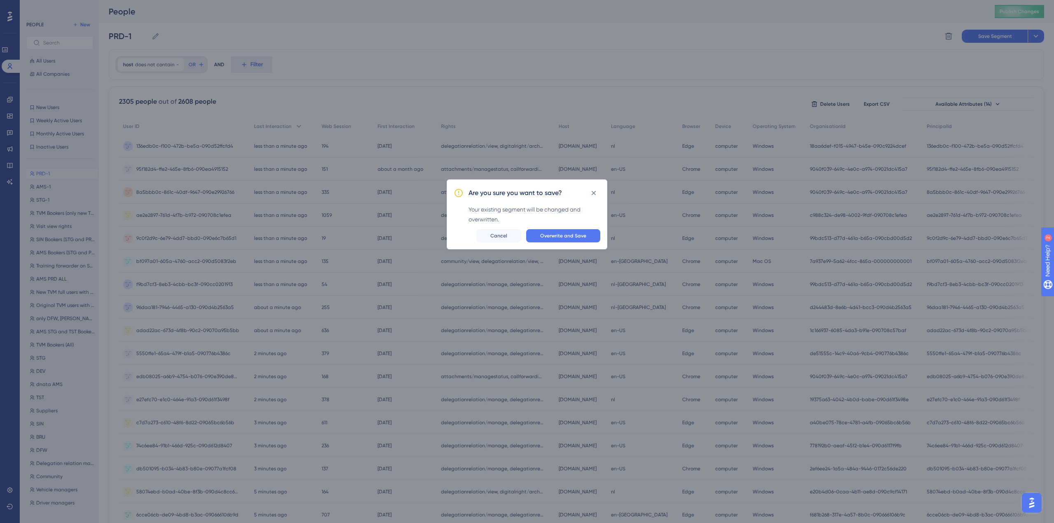
click at [561, 238] on span "Overwrite and Save" at bounding box center [563, 236] width 46 height 7
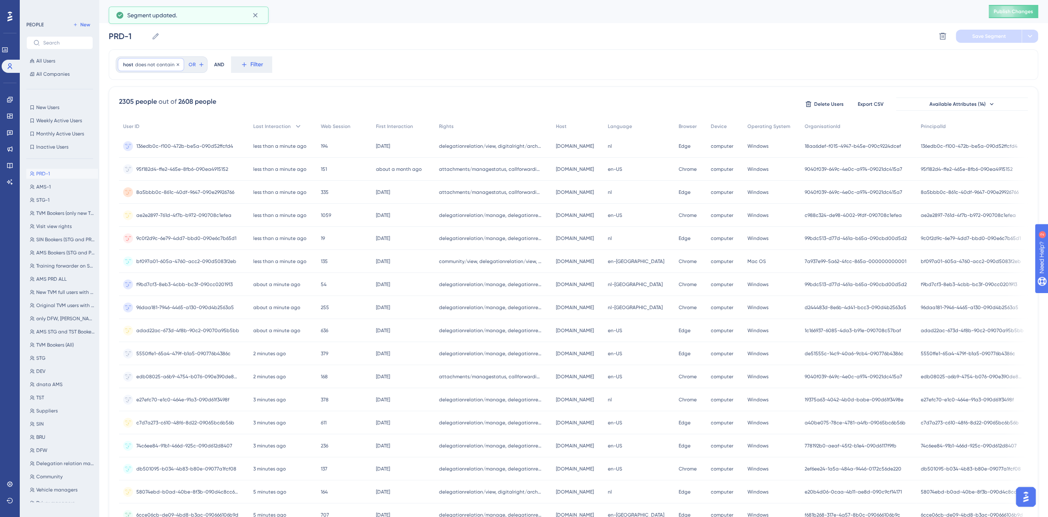
click at [150, 67] on span "does not contain" at bounding box center [155, 64] width 40 height 7
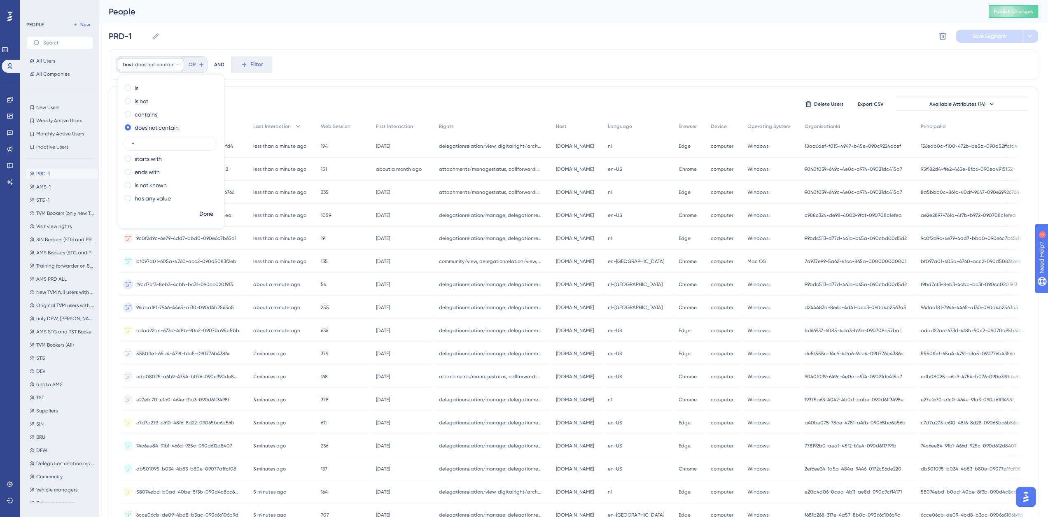
drag, startPoint x: 137, startPoint y: 144, endPoint x: 123, endPoint y: 144, distance: 14.0
click at [123, 144] on div "is is not contains does not contain - starts with ends with is not known has an…" at bounding box center [171, 143] width 106 height 125
click at [203, 214] on span "Done" at bounding box center [206, 214] width 14 height 10
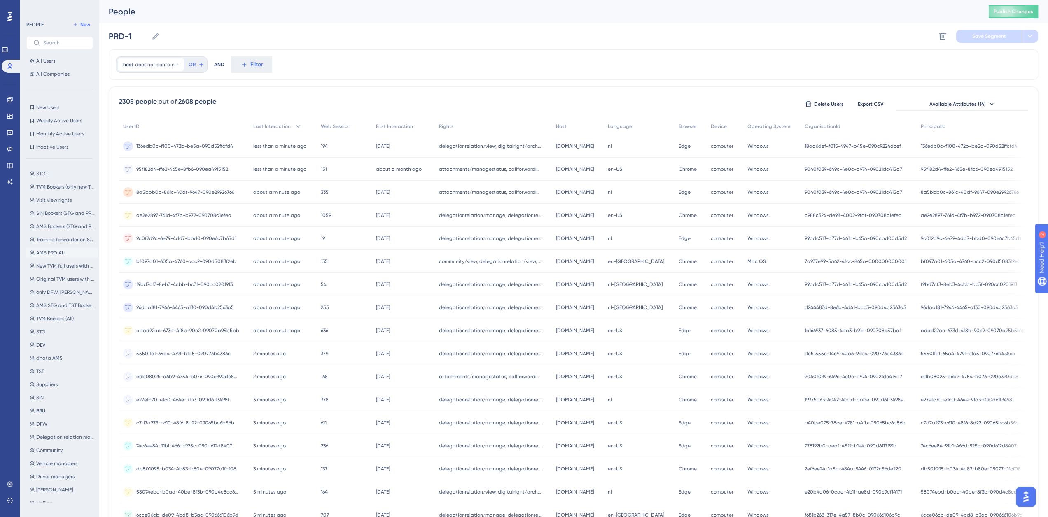
scroll to position [39, 0]
click at [9, 99] on icon at bounding box center [10, 99] width 7 height 7
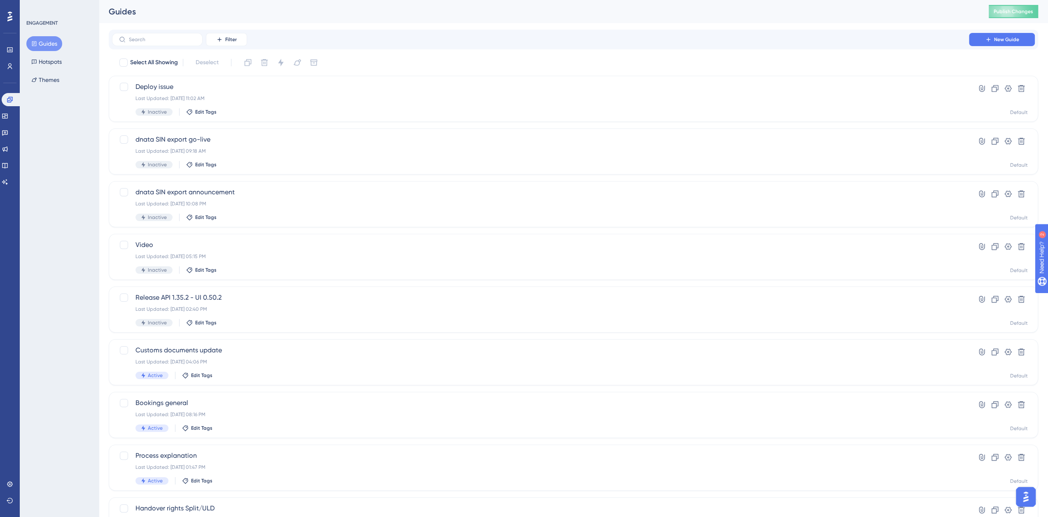
click at [48, 44] on button "Guides" at bounding box center [44, 43] width 36 height 15
click at [10, 101] on icon at bounding box center [10, 99] width 7 height 7
click at [49, 41] on button "Guides" at bounding box center [44, 43] width 36 height 15
click at [996, 42] on span "New Guide" at bounding box center [1006, 39] width 25 height 7
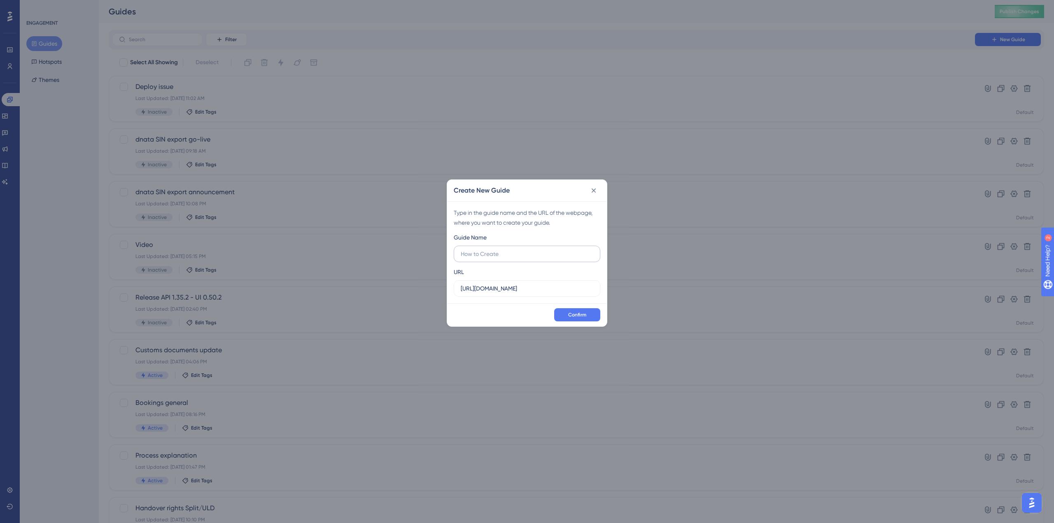
click at [496, 254] on input "text" at bounding box center [527, 253] width 133 height 9
type input "test"
drag, startPoint x: 551, startPoint y: 291, endPoint x: 421, endPoint y: 295, distance: 130.5
click at [424, 294] on div "Create New Guide Type in the guide name and the URL of the webpage, where you w…" at bounding box center [527, 261] width 1054 height 523
click at [482, 255] on input "test" at bounding box center [527, 253] width 133 height 9
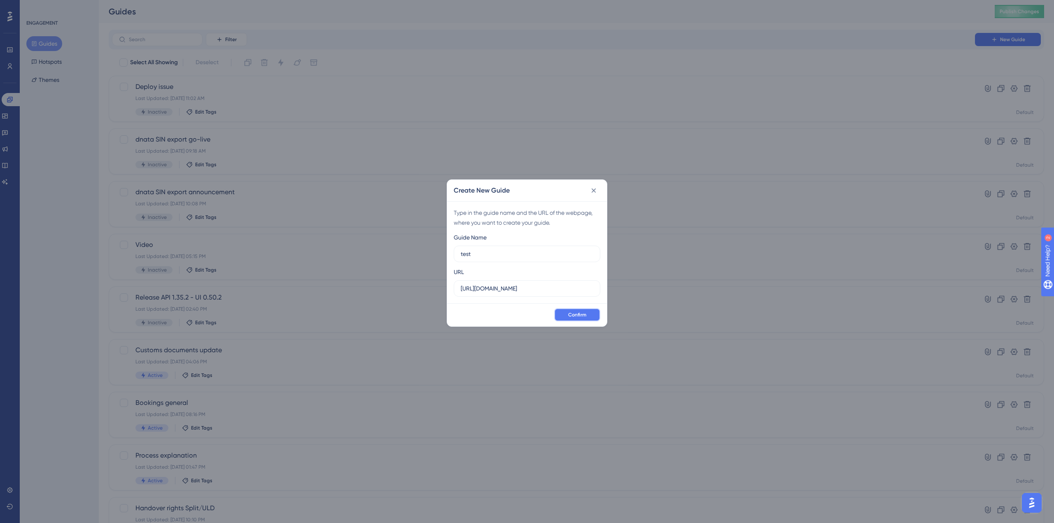
click at [582, 318] on button "Confirm" at bounding box center [577, 314] width 46 height 13
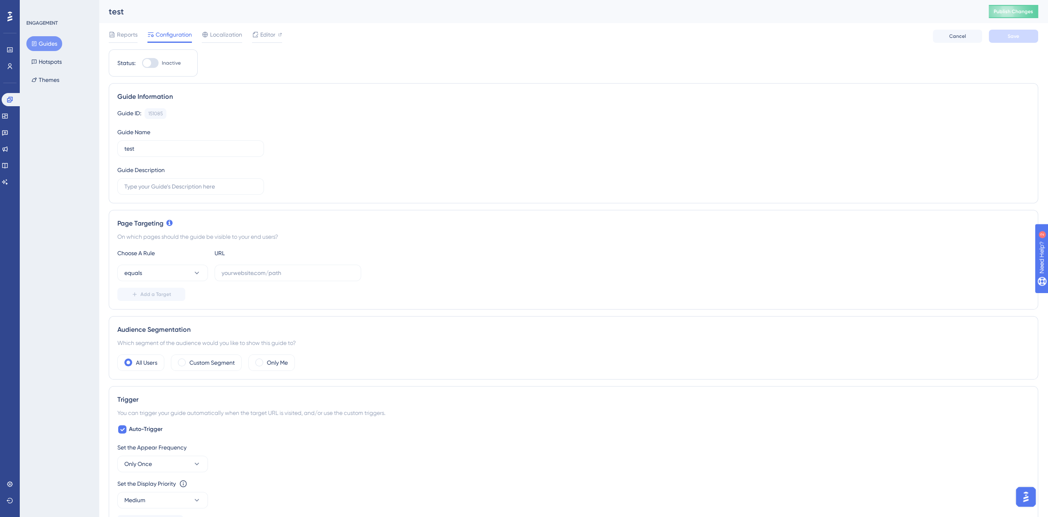
click at [53, 44] on button "Guides" at bounding box center [44, 43] width 36 height 15
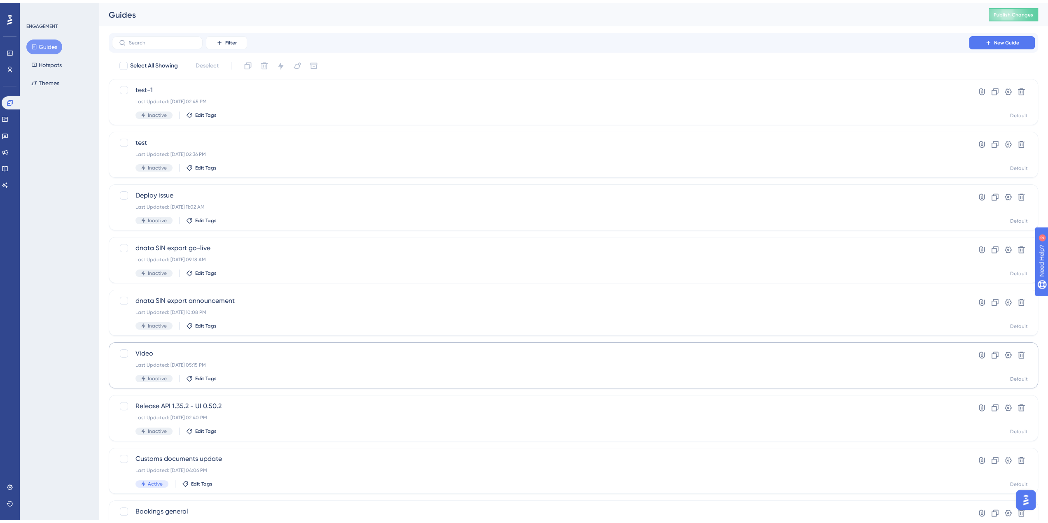
scroll to position [115, 0]
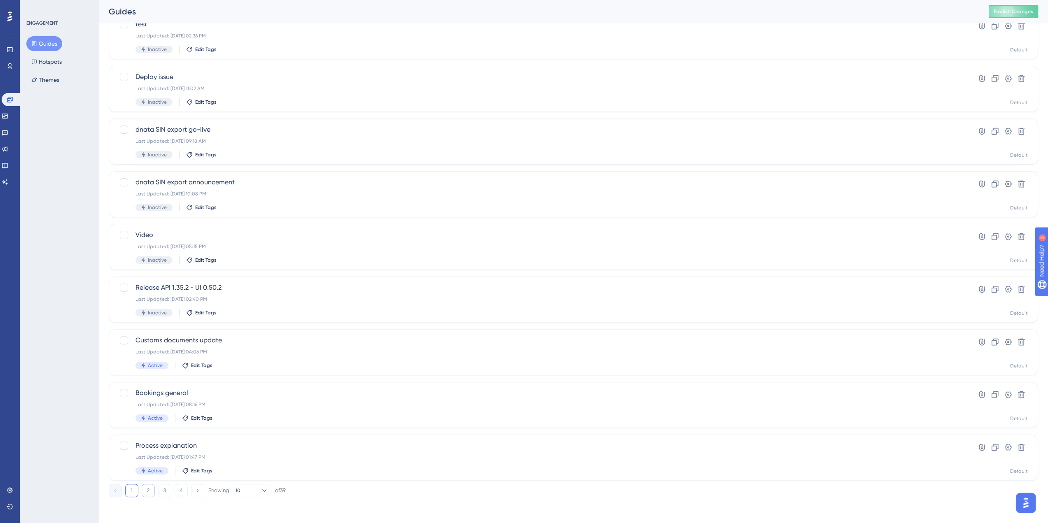
click at [149, 489] on button "2" at bounding box center [148, 490] width 13 height 13
click at [176, 340] on span "Handover rights attachments" at bounding box center [540, 340] width 810 height 10
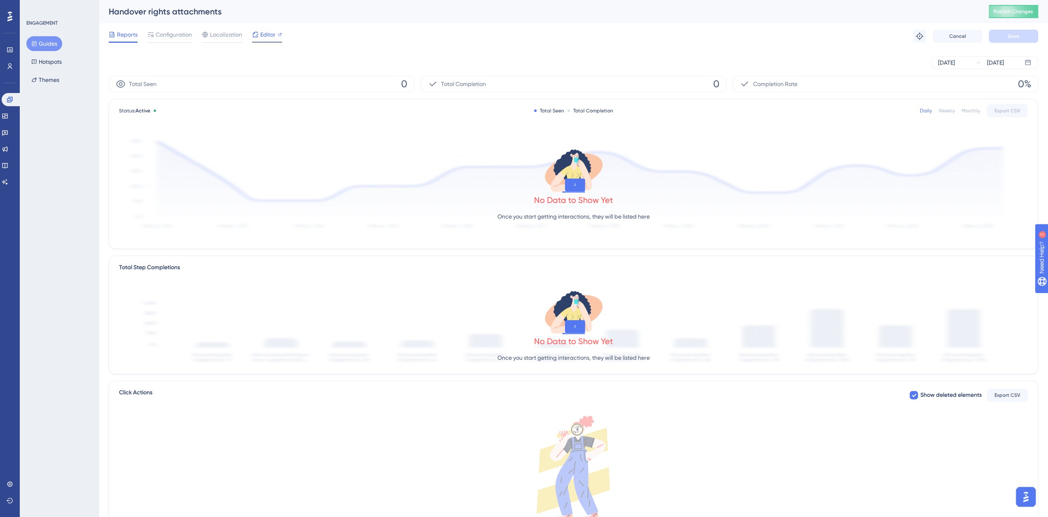
click at [268, 36] on span "Editor" at bounding box center [267, 35] width 15 height 10
click at [38, 48] on button "Guides" at bounding box center [44, 43] width 36 height 15
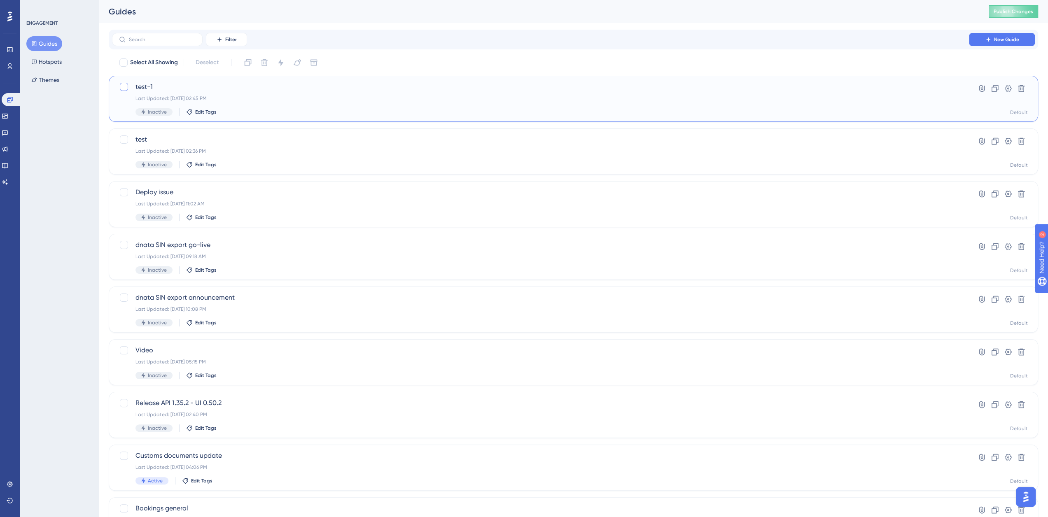
click at [121, 86] on div at bounding box center [124, 87] width 8 height 8
checkbox input "true"
click at [121, 140] on div at bounding box center [124, 139] width 8 height 8
checkbox input "true"
click at [267, 61] on icon at bounding box center [264, 62] width 8 height 8
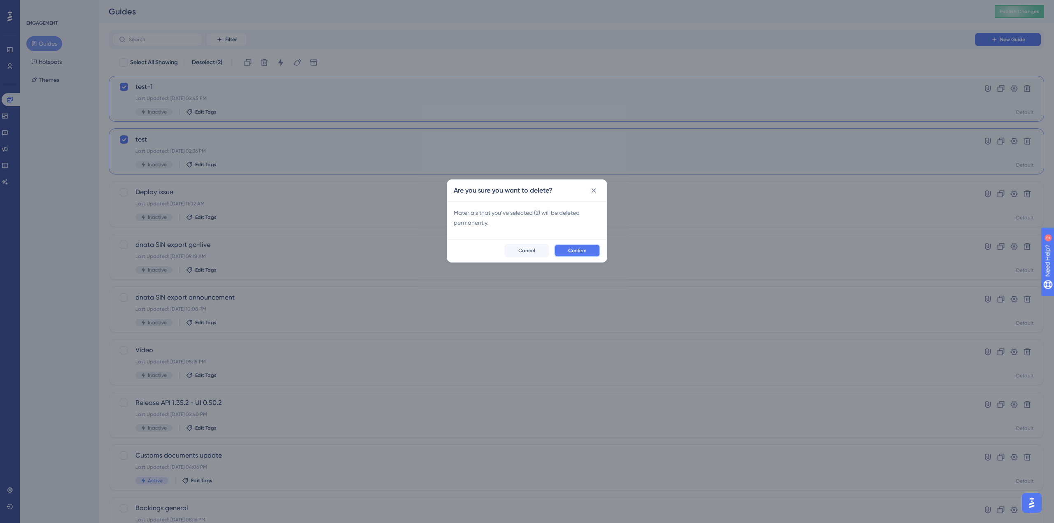
click at [566, 247] on button "Confirm" at bounding box center [577, 250] width 46 height 13
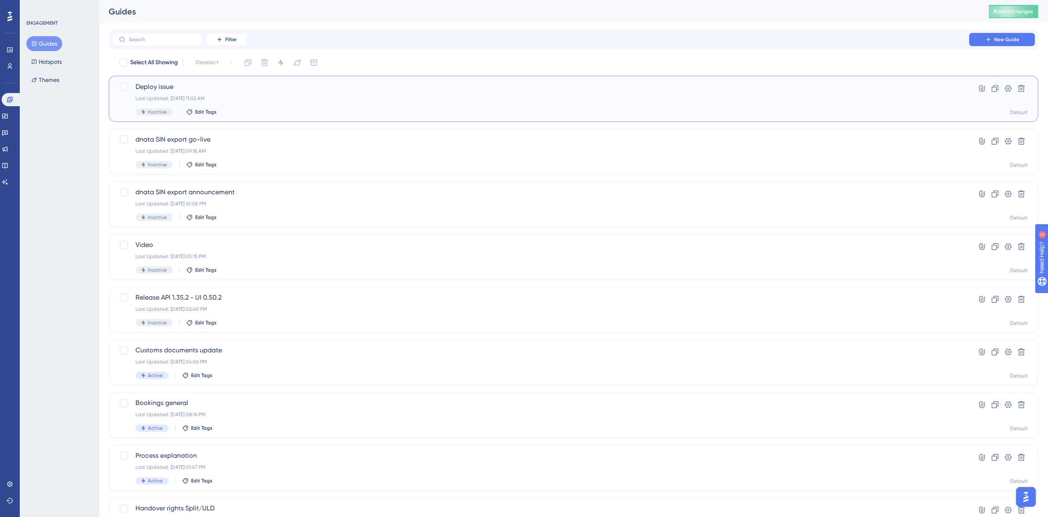
click at [161, 86] on span "Deploy issue" at bounding box center [540, 87] width 810 height 10
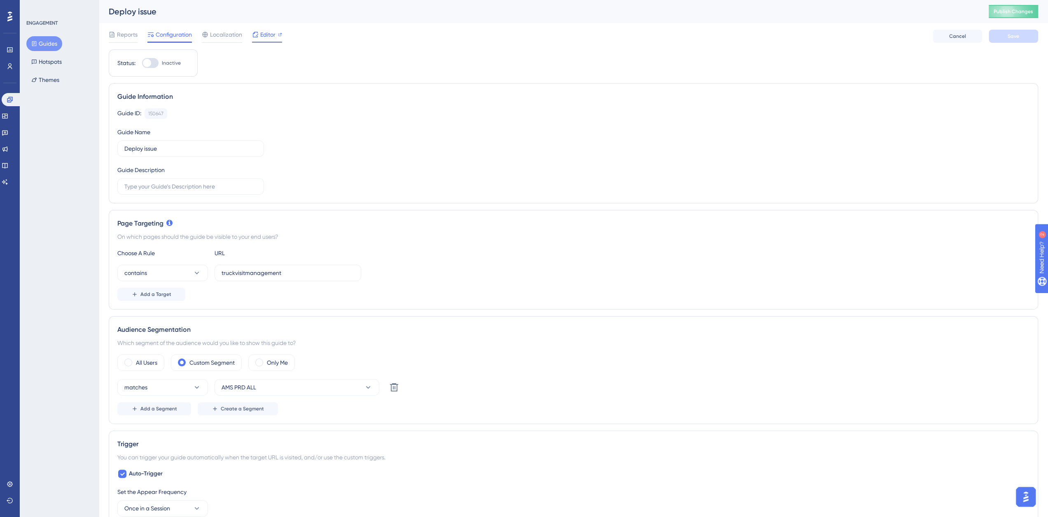
click at [268, 32] on span "Editor" at bounding box center [267, 35] width 15 height 10
click at [125, 36] on span "Reports" at bounding box center [127, 35] width 21 height 10
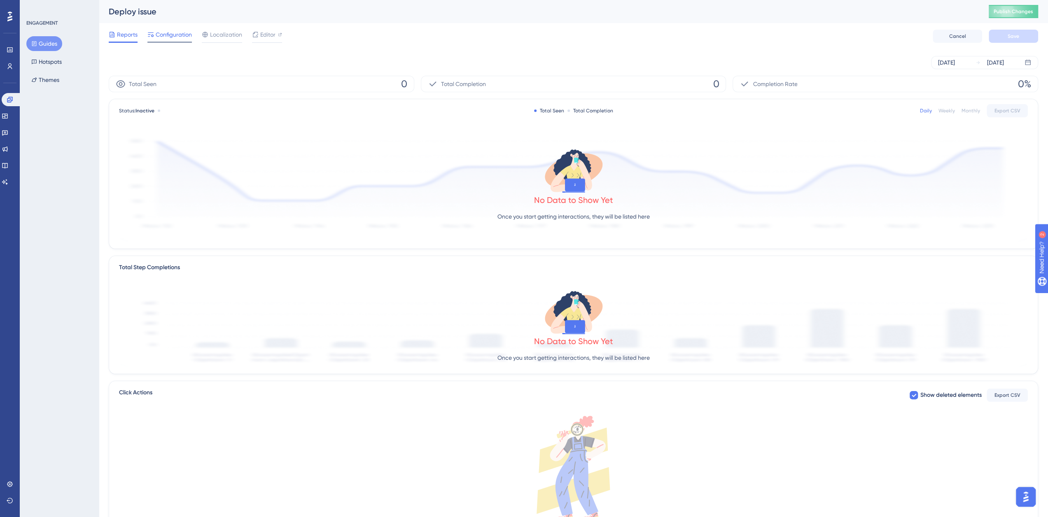
click at [166, 36] on span "Configuration" at bounding box center [174, 35] width 36 height 10
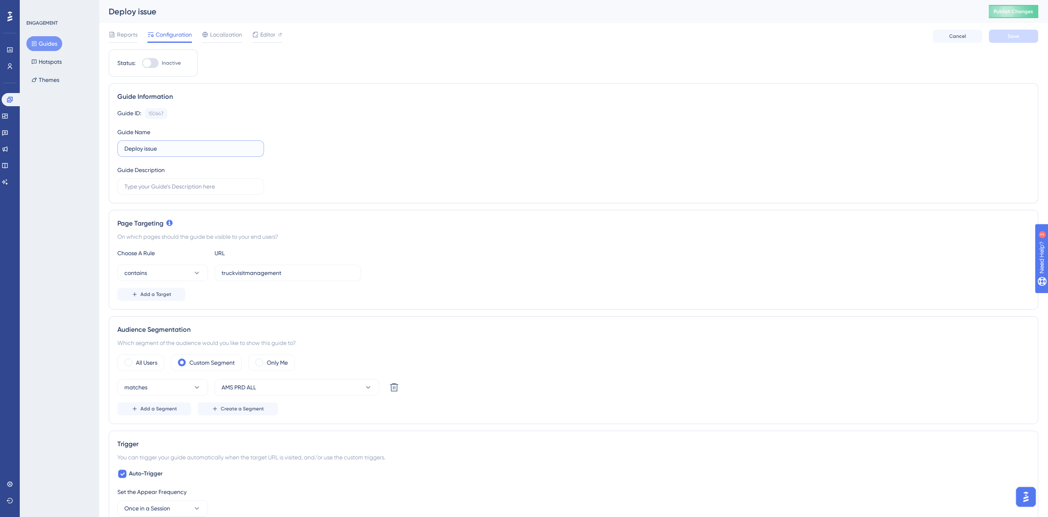
drag, startPoint x: 173, startPoint y: 151, endPoint x: 119, endPoint y: 155, distance: 53.6
click at [119, 155] on label "Deploy issue" at bounding box center [190, 148] width 147 height 16
drag, startPoint x: 117, startPoint y: 221, endPoint x: 179, endPoint y: 233, distance: 63.3
click at [165, 223] on div "Page Targeting" at bounding box center [573, 224] width 912 height 10
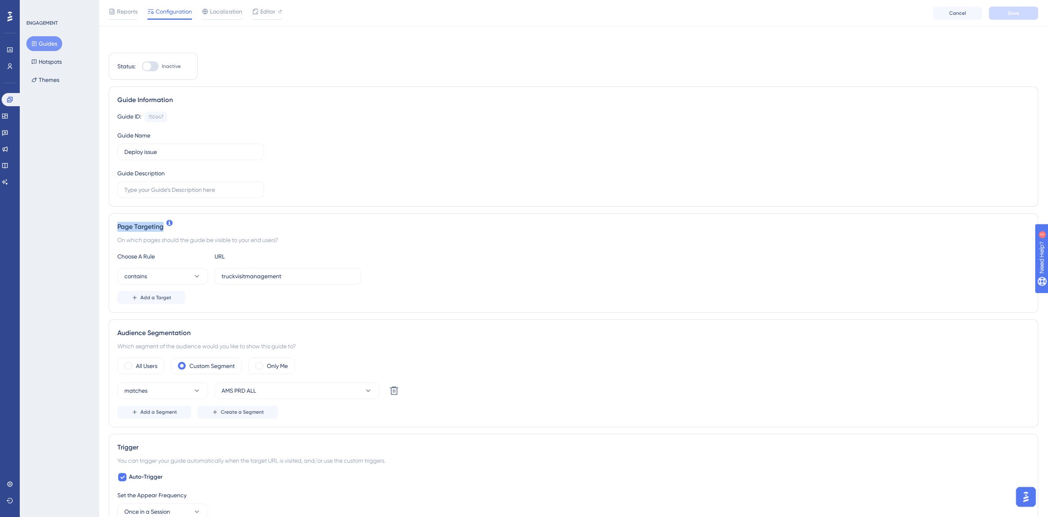
scroll to position [137, 0]
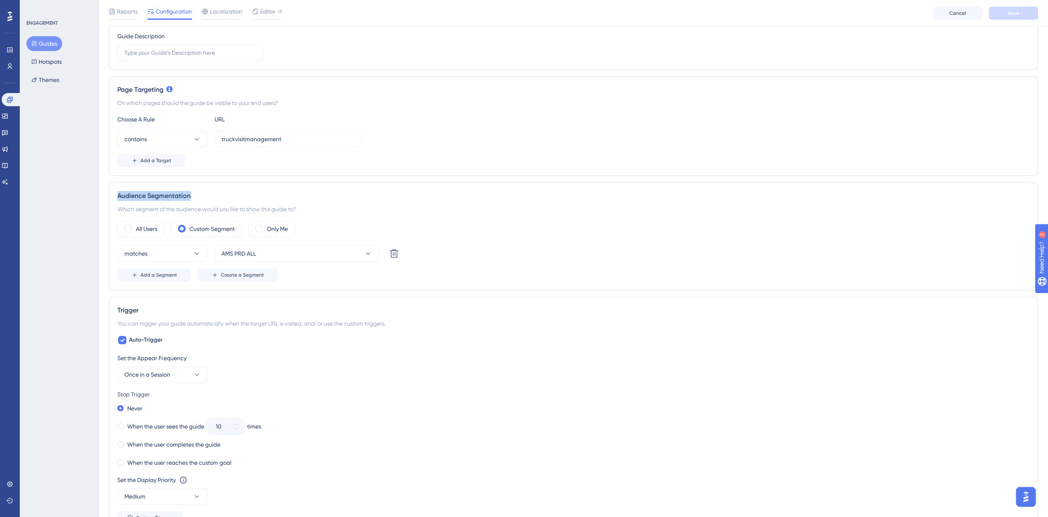
drag, startPoint x: 115, startPoint y: 194, endPoint x: 193, endPoint y: 199, distance: 77.5
click at [193, 199] on div "Audience Segmentation Which segment of the audience would you like to show this…" at bounding box center [573, 236] width 929 height 108
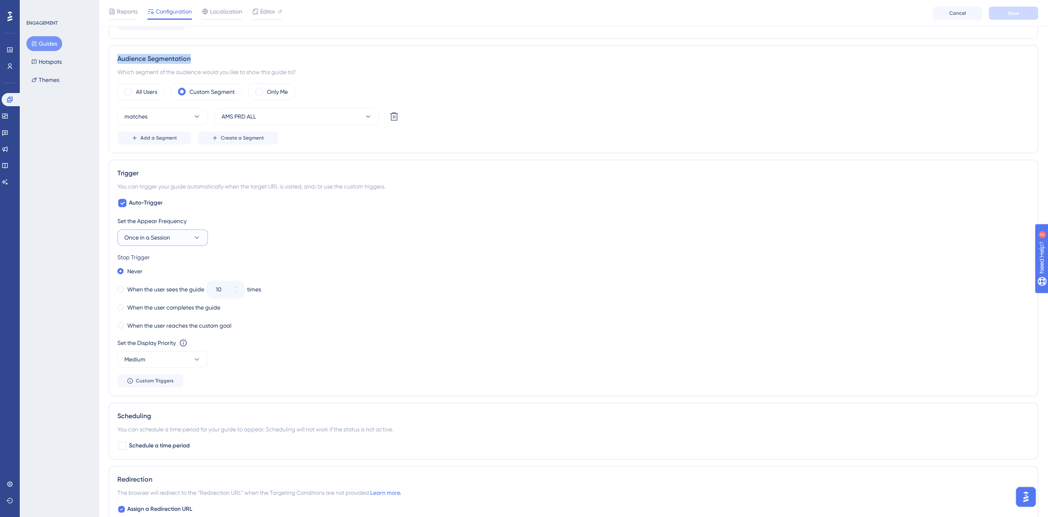
click at [196, 233] on icon at bounding box center [197, 237] width 8 height 8
click at [256, 237] on div "Set the Appear Frequency Once in a Session Only Once Only Once Once in a Sessio…" at bounding box center [573, 231] width 912 height 30
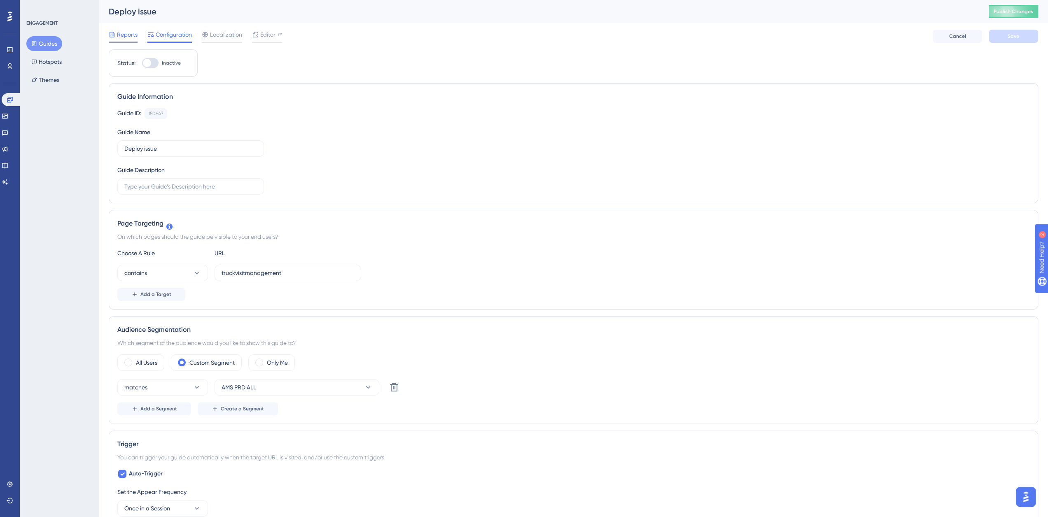
click at [120, 35] on span "Reports" at bounding box center [127, 35] width 21 height 10
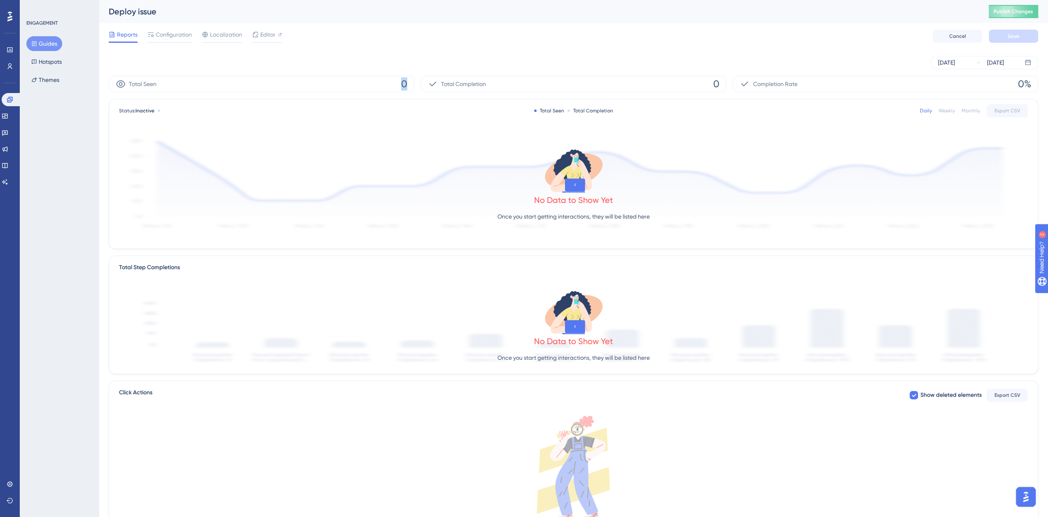
drag, startPoint x: 395, startPoint y: 81, endPoint x: 433, endPoint y: 88, distance: 38.8
click at [433, 88] on div "Total Seen 0 Total Completion 0 Completion Rate 0%" at bounding box center [573, 84] width 929 height 16
drag, startPoint x: 701, startPoint y: 85, endPoint x: 721, endPoint y: 85, distance: 19.8
click at [721, 85] on div "Total Completion 0" at bounding box center [573, 84] width 305 height 16
click at [164, 37] on span "Configuration" at bounding box center [174, 35] width 36 height 10
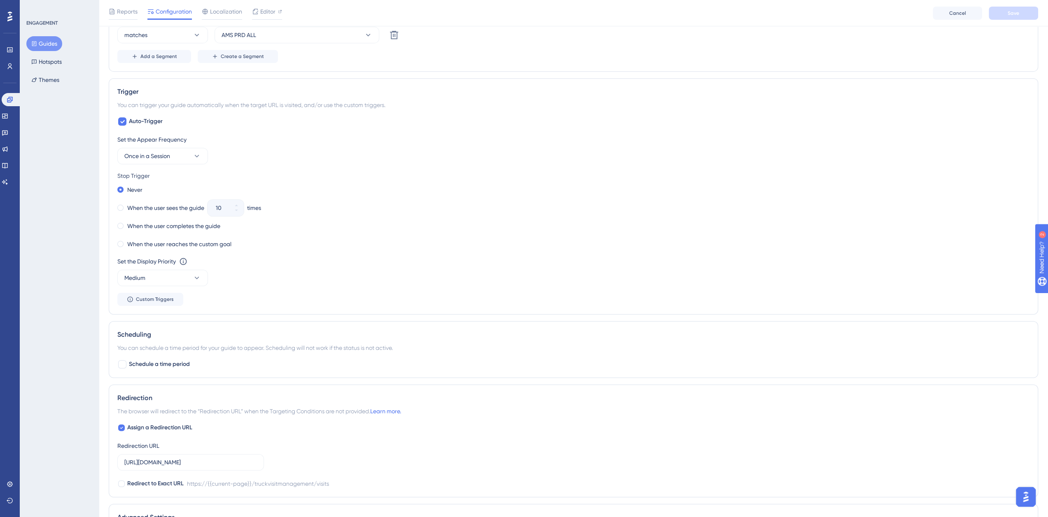
scroll to position [350, 0]
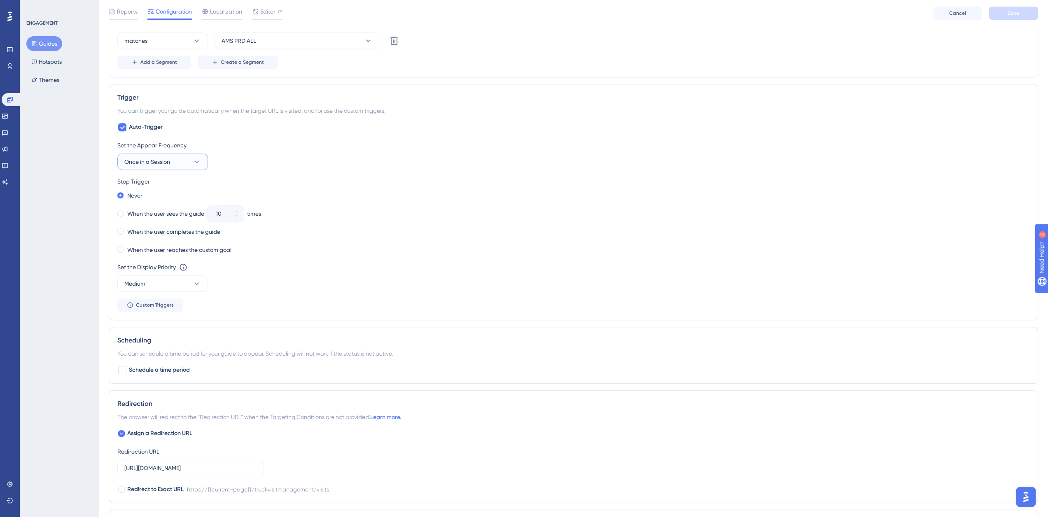
click at [167, 166] on button "Once in a Session" at bounding box center [162, 162] width 91 height 16
click at [231, 282] on div "Set the Display Priority This option will set the display priority between auto…" at bounding box center [573, 277] width 912 height 30
drag, startPoint x: 127, startPoint y: 339, endPoint x: 170, endPoint y: 339, distance: 42.4
click at [167, 338] on div "Scheduling You can schedule a time period for your guide to appear. Scheduling …" at bounding box center [573, 355] width 929 height 57
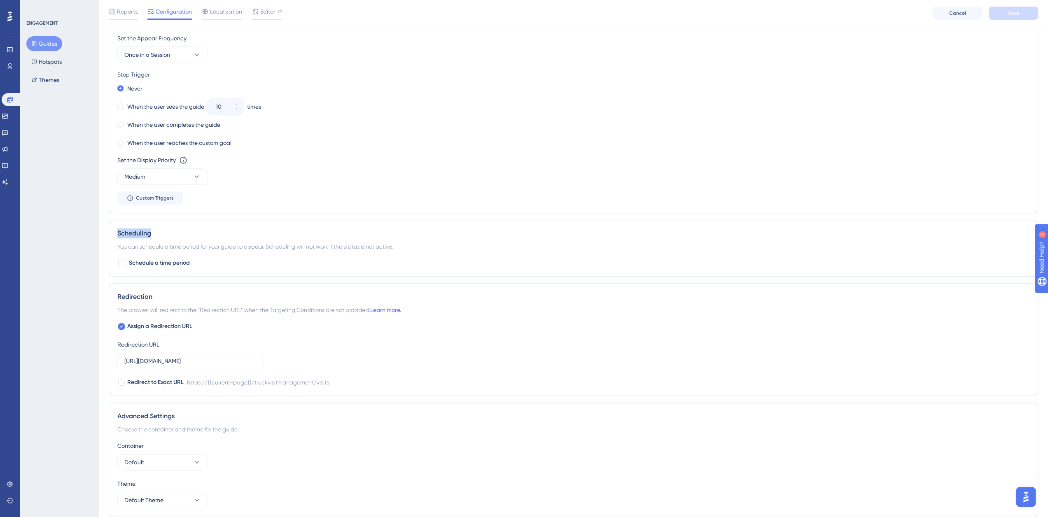
scroll to position [487, 0]
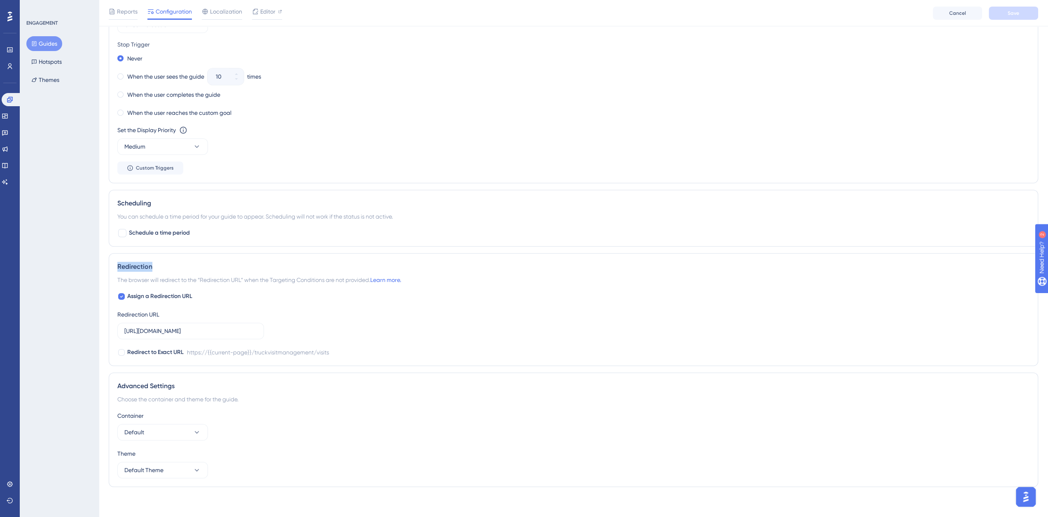
drag, startPoint x: 137, startPoint y: 263, endPoint x: 152, endPoint y: 261, distance: 14.6
click at [152, 261] on div "Redirection The browser will redirect to the “Redirection URL” when the Targeti…" at bounding box center [573, 309] width 929 height 113
drag, startPoint x: 119, startPoint y: 278, endPoint x: 371, endPoint y: 276, distance: 252.3
click at [371, 276] on span "The browser will redirect to the “Redirection URL” when the Targeting Condition…" at bounding box center [259, 280] width 284 height 10
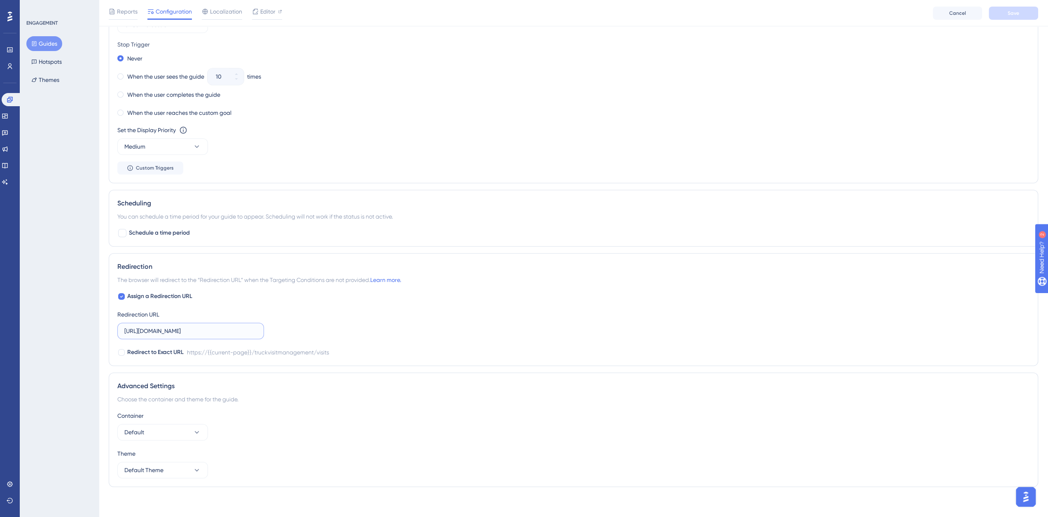
drag, startPoint x: 197, startPoint y: 332, endPoint x: 288, endPoint y: 330, distance: 91.0
click at [288, 330] on div "Assign a Redirection URL Redirection URL https://platform-tst.nallian.io/truckv…" at bounding box center [573, 324] width 912 height 66
click at [192, 334] on label "https://platform-tst.nallian.io/truckvisitmanagement/visits" at bounding box center [190, 331] width 147 height 16
click at [192, 334] on input "https://platform-tst.nallian.io/truckvisitmanagement/visits" at bounding box center [190, 330] width 133 height 9
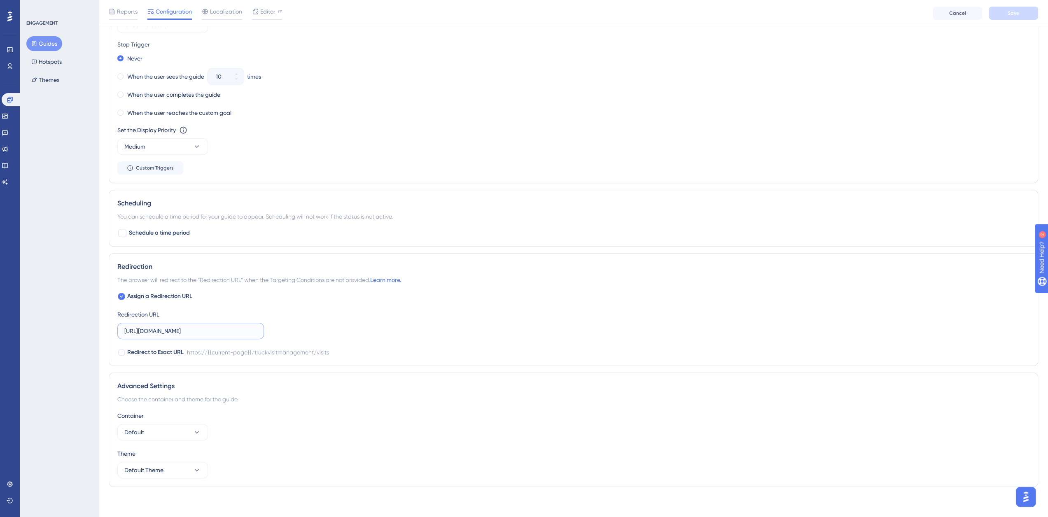
click at [252, 331] on input "https://platform-tst.nallian.io/truckvisitmanagement/visits" at bounding box center [190, 330] width 133 height 9
click at [290, 326] on div "Assign a Redirection URL Redirection URL https://platform-tst.nallian.io/truckv…" at bounding box center [573, 324] width 912 height 66
click at [290, 313] on div "Assign a Redirection URL Redirection URL https://platform-tst.nallian.io/truckv…" at bounding box center [573, 324] width 912 height 66
click at [290, 312] on div "Assign a Redirection URL Redirection URL https://platform-tst.nallian.io/truckv…" at bounding box center [573, 324] width 912 height 66
click at [287, 322] on div "Assign a Redirection URL Redirection URL https://platform-tst.nallian.io/truckv…" at bounding box center [573, 324] width 912 height 66
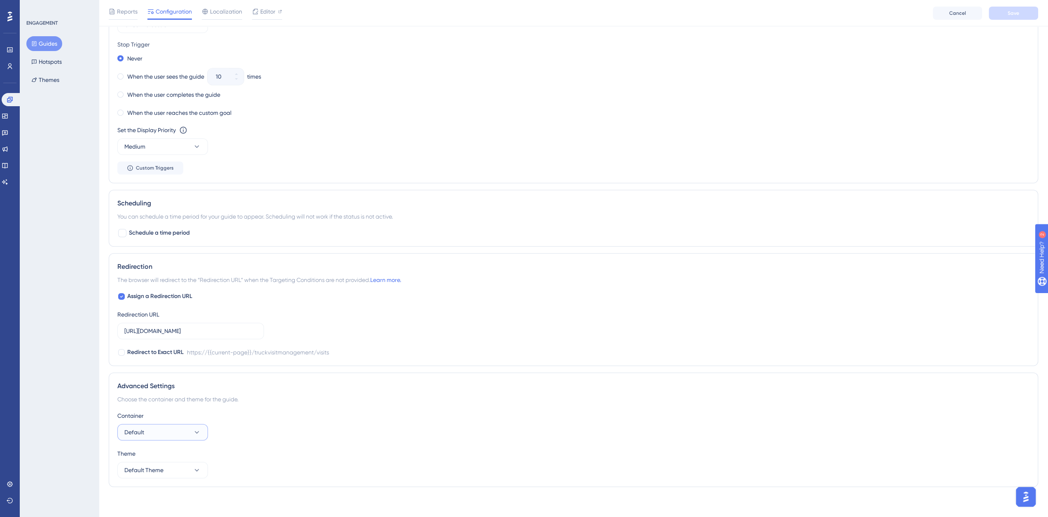
click at [193, 428] on icon at bounding box center [197, 432] width 8 height 8
click at [192, 428] on button "Default" at bounding box center [162, 432] width 91 height 16
click at [183, 466] on button "Default Theme" at bounding box center [162, 470] width 91 height 16
click at [238, 457] on div "Theme Default Theme Default Theme Default Theme" at bounding box center [573, 464] width 912 height 30
click at [197, 466] on icon at bounding box center [197, 470] width 8 height 8
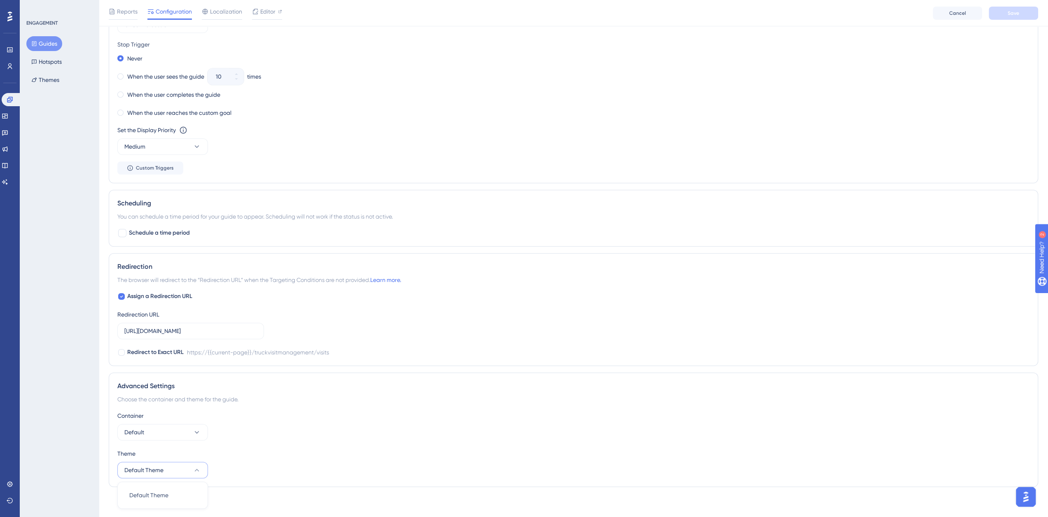
click at [261, 464] on div "Theme Default Theme Default Theme Default Theme" at bounding box center [573, 464] width 912 height 30
click at [200, 430] on icon at bounding box center [197, 432] width 8 height 8
click at [249, 440] on div "Container Default Default Default Second Second Theme Default Theme" at bounding box center [573, 445] width 912 height 68
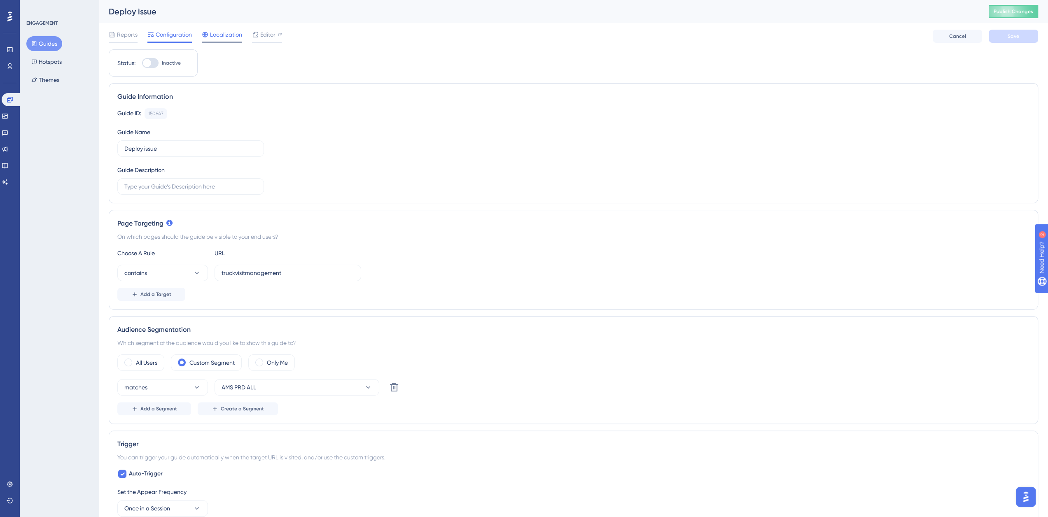
click at [225, 37] on span "Localization" at bounding box center [226, 35] width 32 height 10
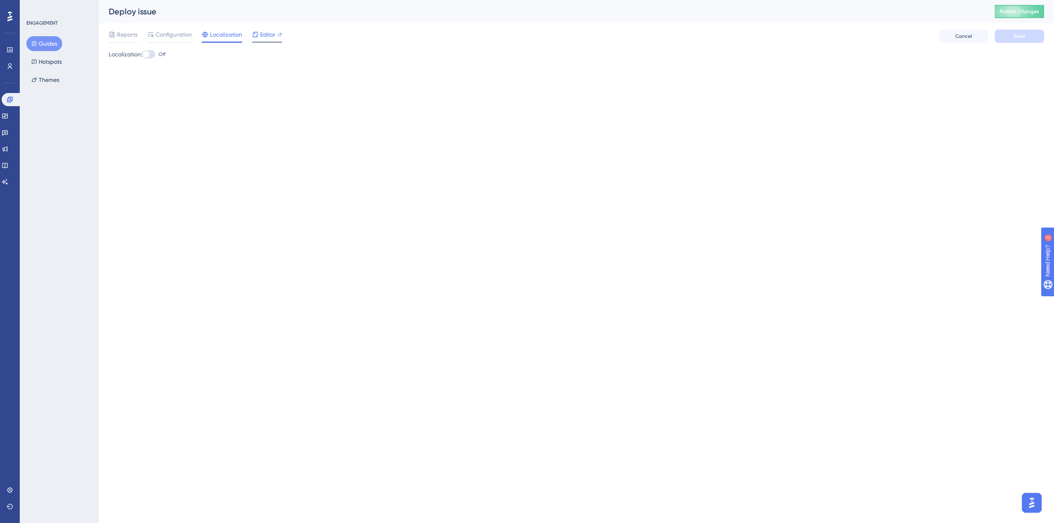
click at [260, 36] on span "Editor" at bounding box center [267, 35] width 15 height 10
click at [45, 43] on button "Guides" at bounding box center [44, 43] width 36 height 15
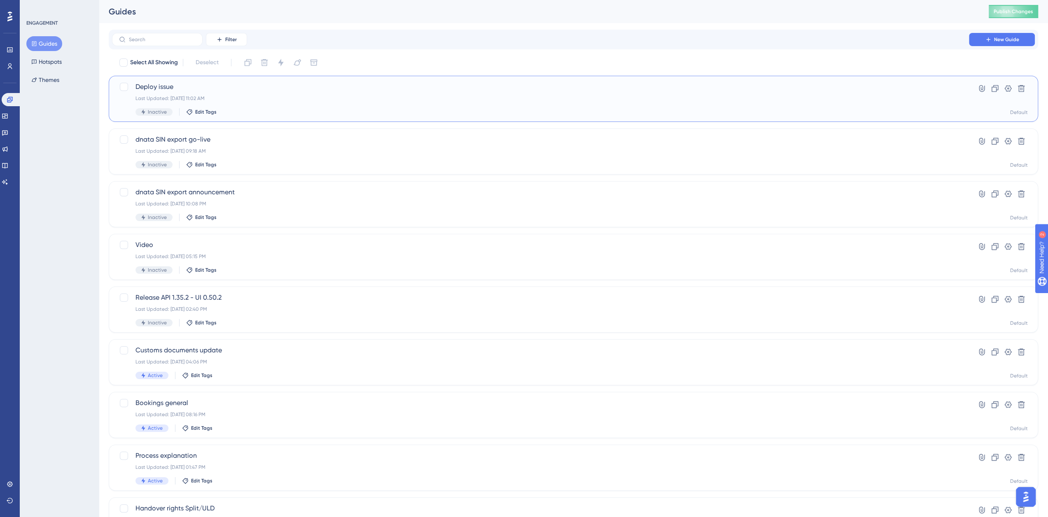
click at [166, 91] on div "Deploy issue Last Updated: Aug 26 2025, 11:02 AM Inactive Edit Tags" at bounding box center [540, 99] width 810 height 34
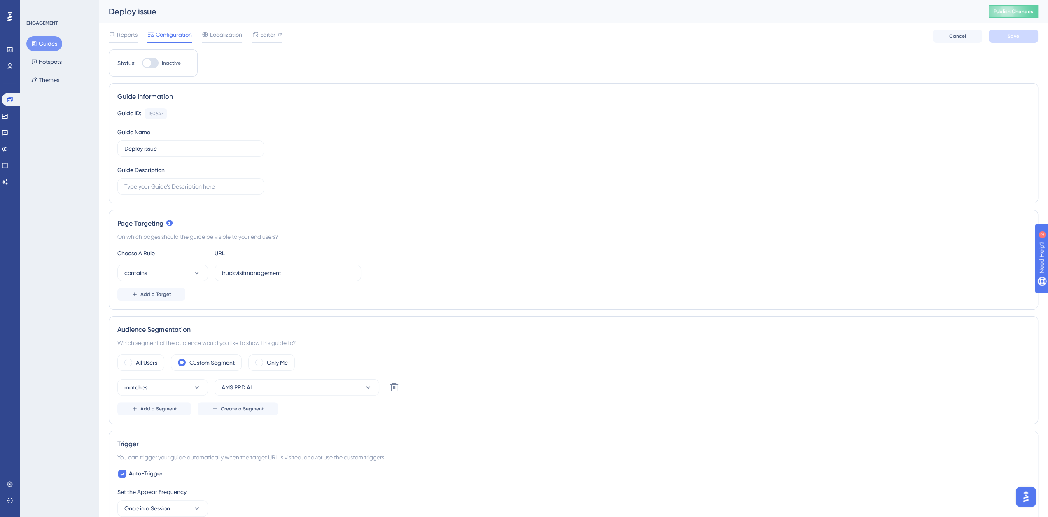
click at [150, 66] on div at bounding box center [150, 63] width 16 height 10
click at [142, 63] on input "Inactive" at bounding box center [142, 63] width 0 height 0
click at [1011, 36] on span "Save" at bounding box center [1013, 36] width 12 height 7
click at [149, 62] on div at bounding box center [150, 63] width 16 height 10
click at [142, 63] on input "Active" at bounding box center [142, 63] width 0 height 0
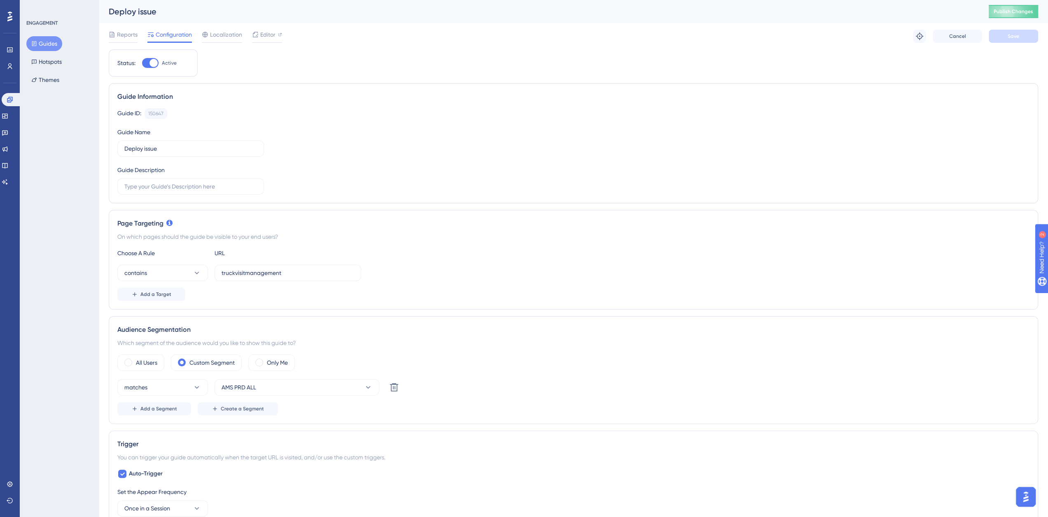
checkbox input "false"
click at [1014, 34] on span "Save" at bounding box center [1013, 36] width 12 height 7
click at [225, 67] on div "Status: Inactive Guide Information Guide ID: 150647 Copy Guide Name Deploy issu…" at bounding box center [573, 513] width 929 height 928
click at [164, 405] on span "Add a Segment" at bounding box center [158, 408] width 37 height 7
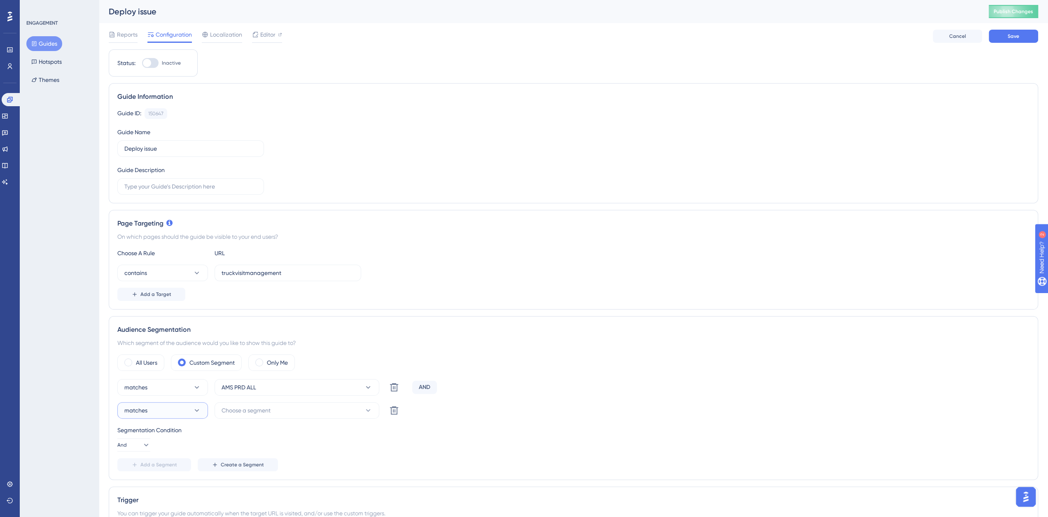
click at [194, 411] on icon at bounding box center [197, 410] width 8 height 8
click at [146, 449] on span "doesn't match" at bounding box center [147, 452] width 37 height 10
drag, startPoint x: 246, startPoint y: 414, endPoint x: 261, endPoint y: 414, distance: 15.2
click at [246, 414] on button "Choose a segment" at bounding box center [296, 410] width 165 height 16
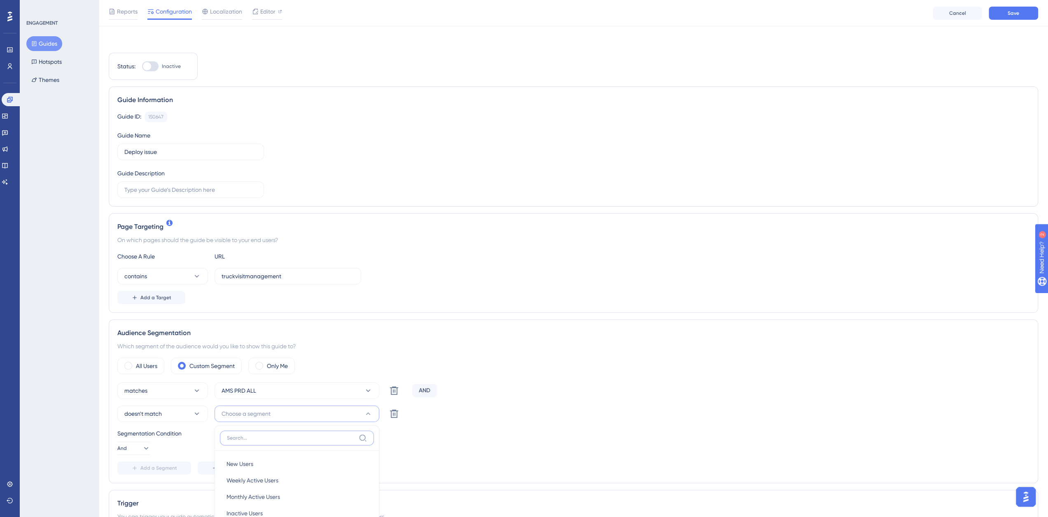
scroll to position [244, 0]
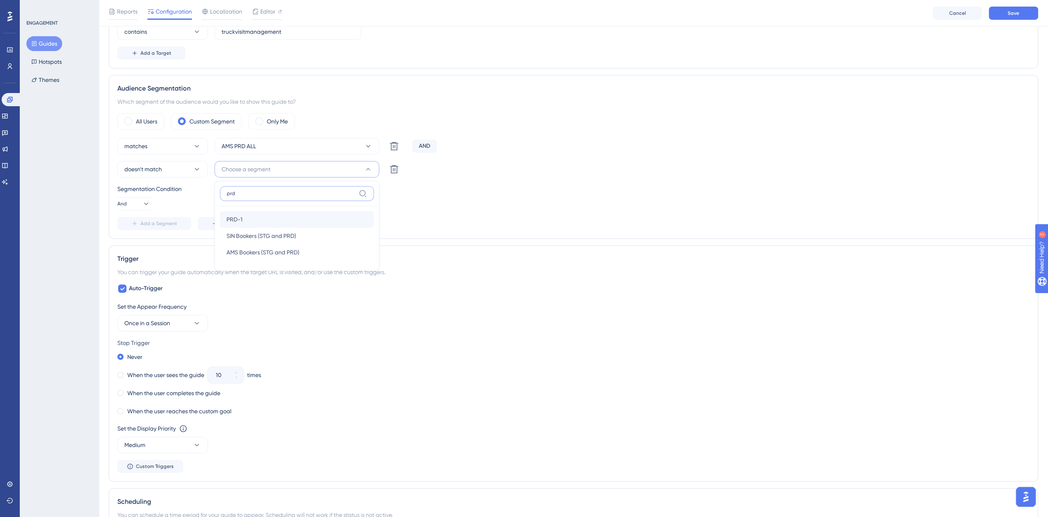
type input "prd"
click at [234, 217] on span "PRD-1" at bounding box center [234, 219] width 16 height 10
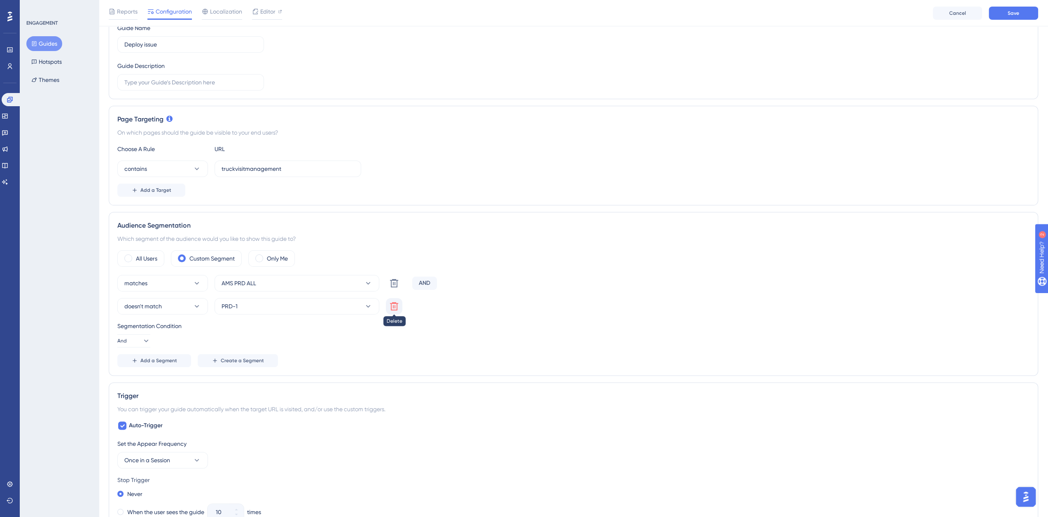
click at [395, 288] on icon at bounding box center [394, 283] width 10 height 10
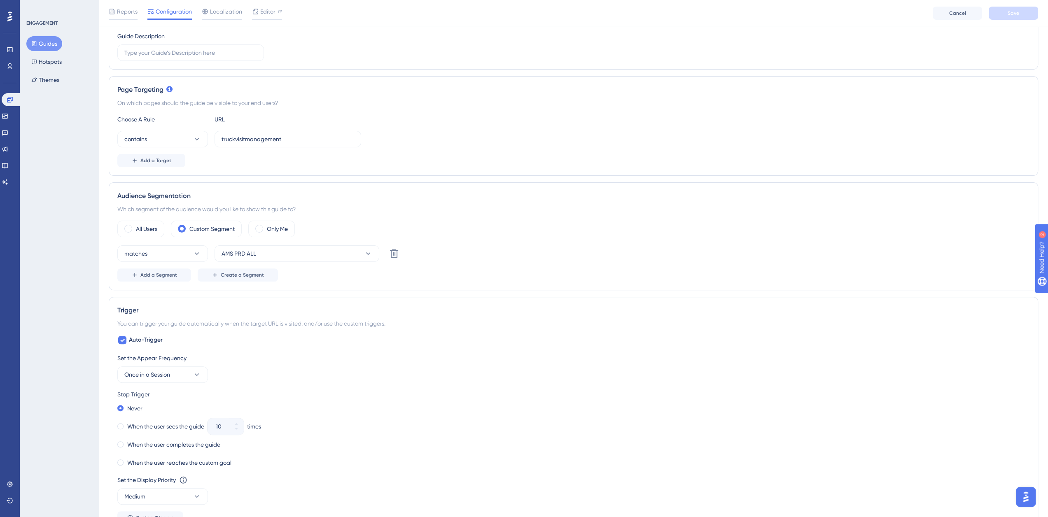
scroll to position [0, 0]
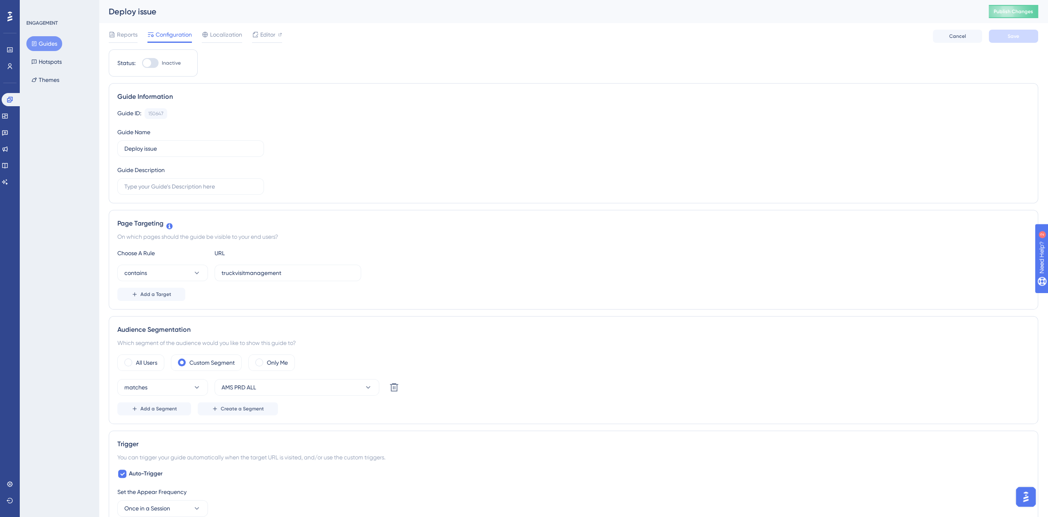
click at [277, 61] on div "Status: Inactive Guide Information Guide ID: 150647 Copy Guide Name Deploy issu…" at bounding box center [573, 513] width 929 height 928
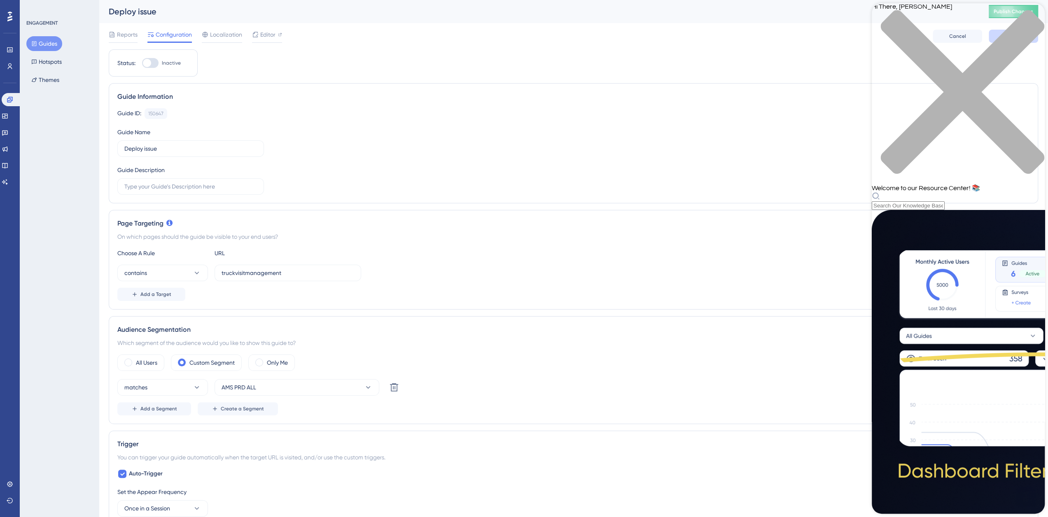
click at [1031, 16] on icon "close resource center" at bounding box center [961, 91] width 163 height 163
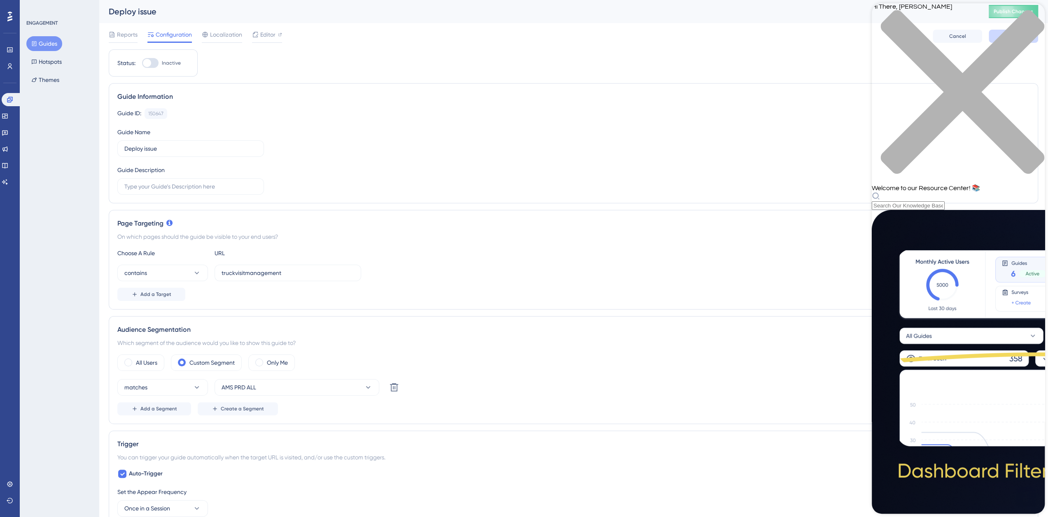
click at [1034, 18] on div "close resource center" at bounding box center [957, 97] width 173 height 174
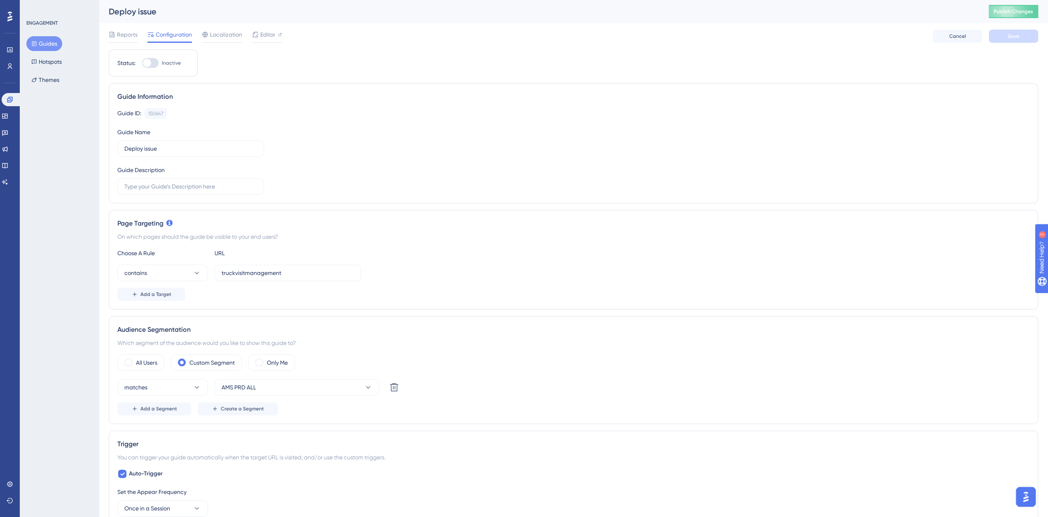
click at [586, 205] on div "Status: Inactive Guide Information Guide ID: 150647 Copy Guide Name Deploy issu…" at bounding box center [573, 513] width 929 height 928
